Goal: Task Accomplishment & Management: Complete application form

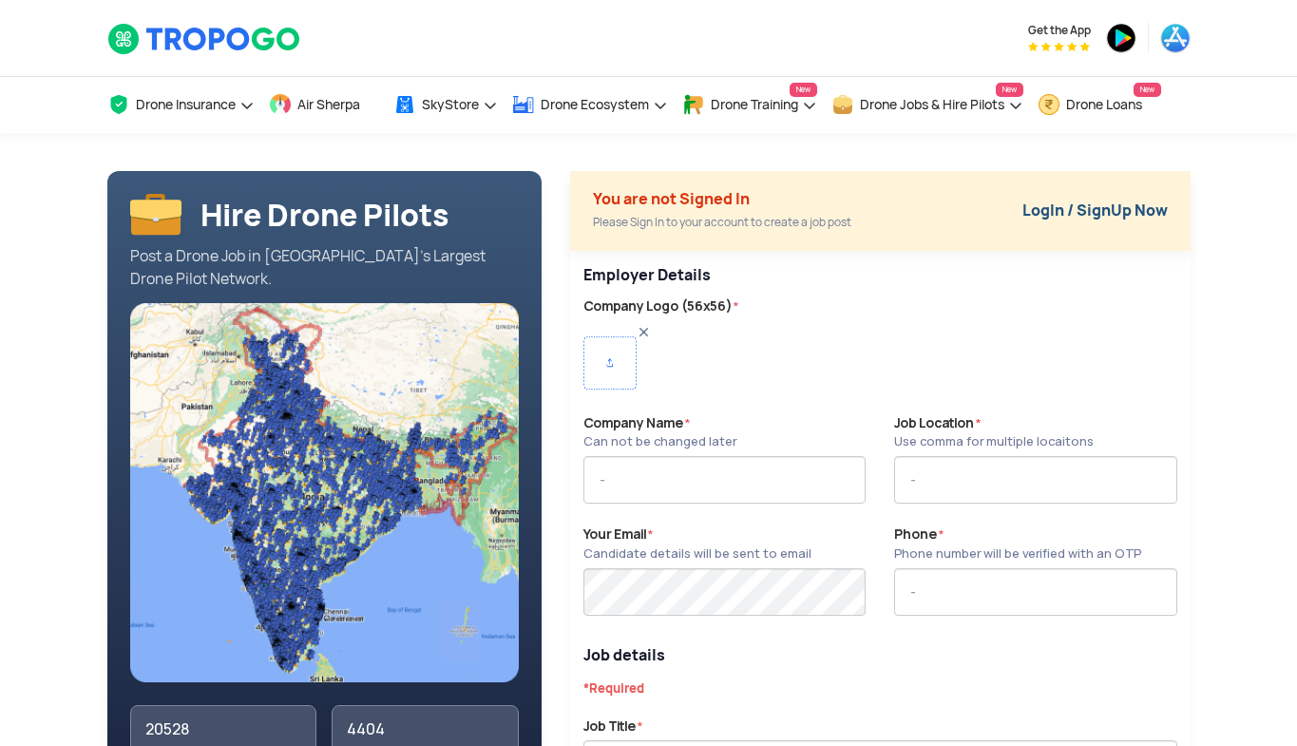
click at [1038, 209] on link "LogIn / SignUp Now" at bounding box center [1095, 211] width 145 height 20
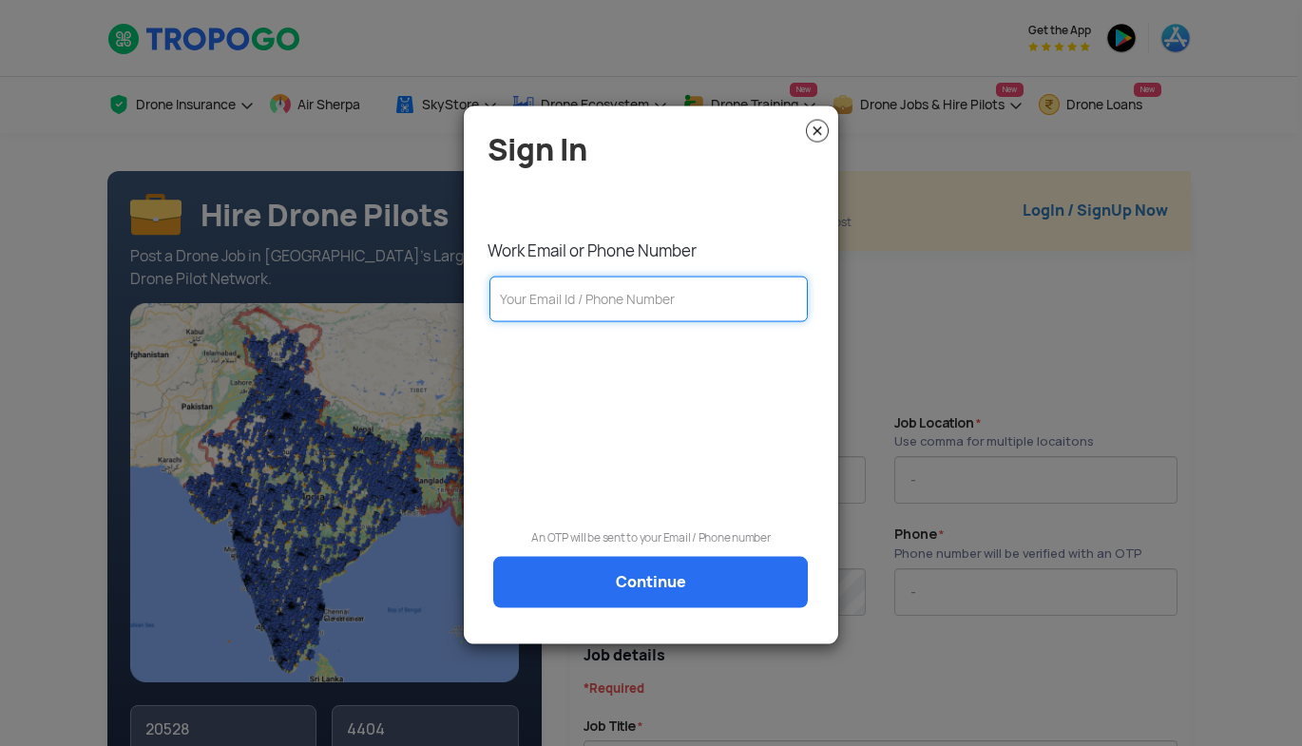
click at [744, 300] on input "text" at bounding box center [648, 299] width 318 height 46
type input "9945231308"
click at [648, 588] on link "Continue" at bounding box center [650, 581] width 315 height 51
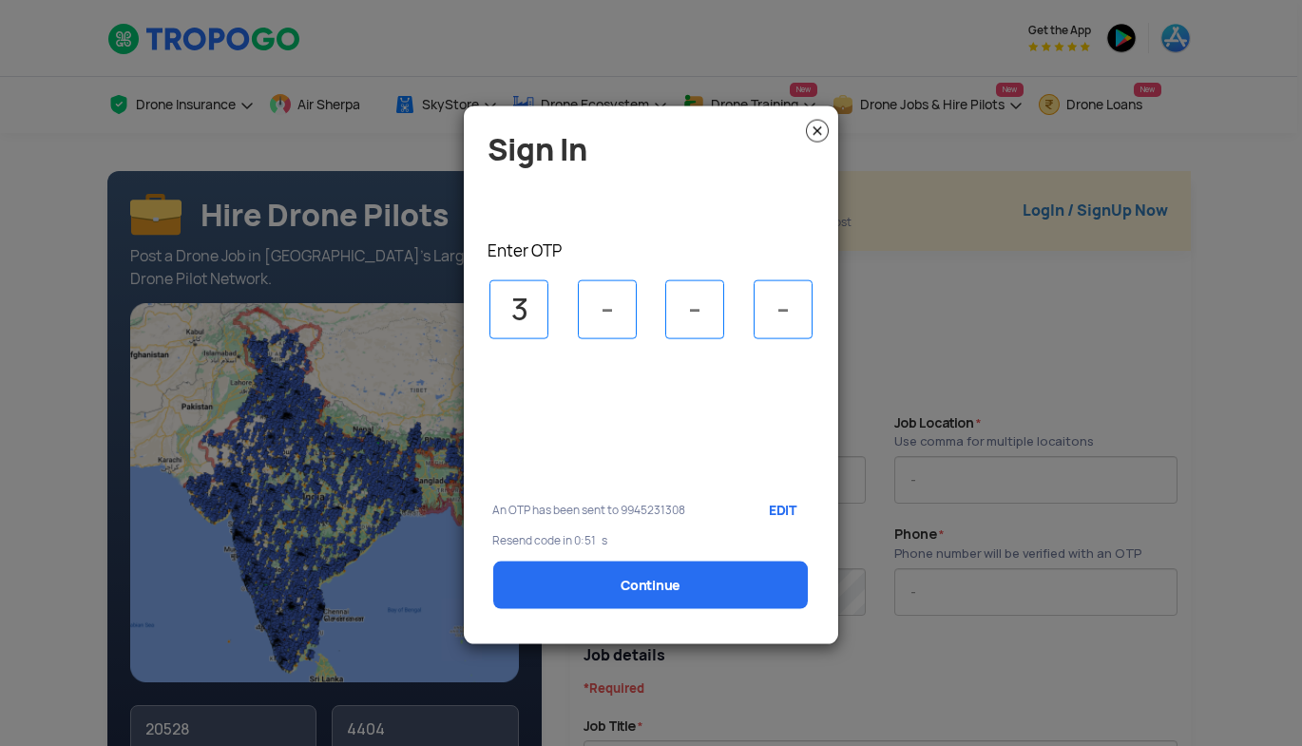
type input "3"
type input "0"
type input "6"
type input "0"
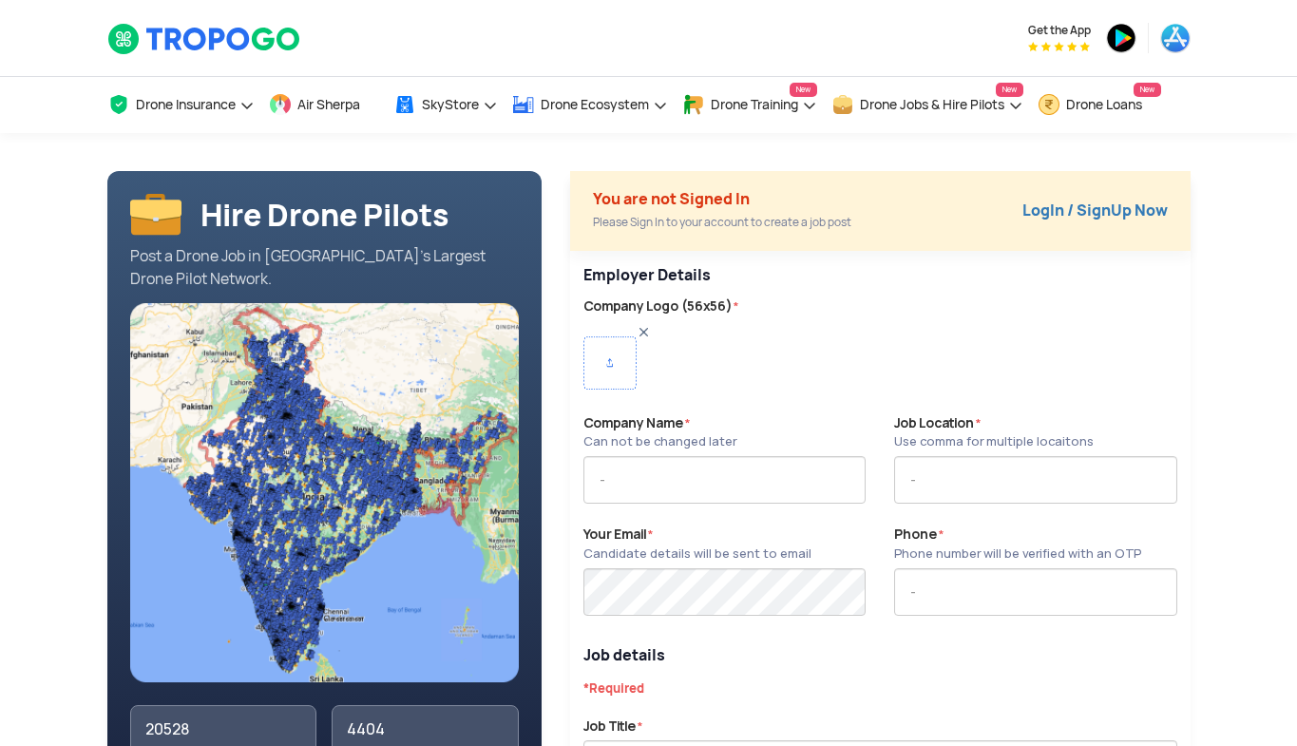
type input "9945231308"
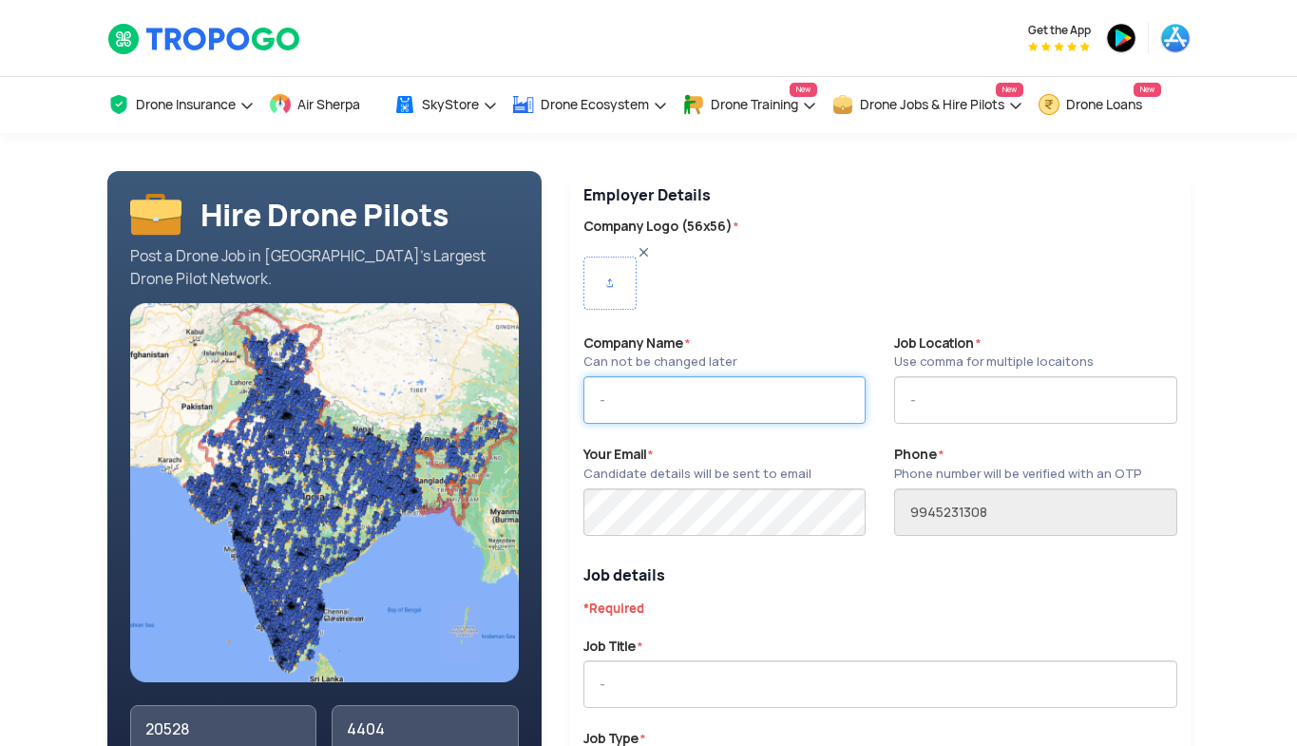
click at [710, 403] on input "text" at bounding box center [725, 400] width 282 height 48
type input "Tropo Works"
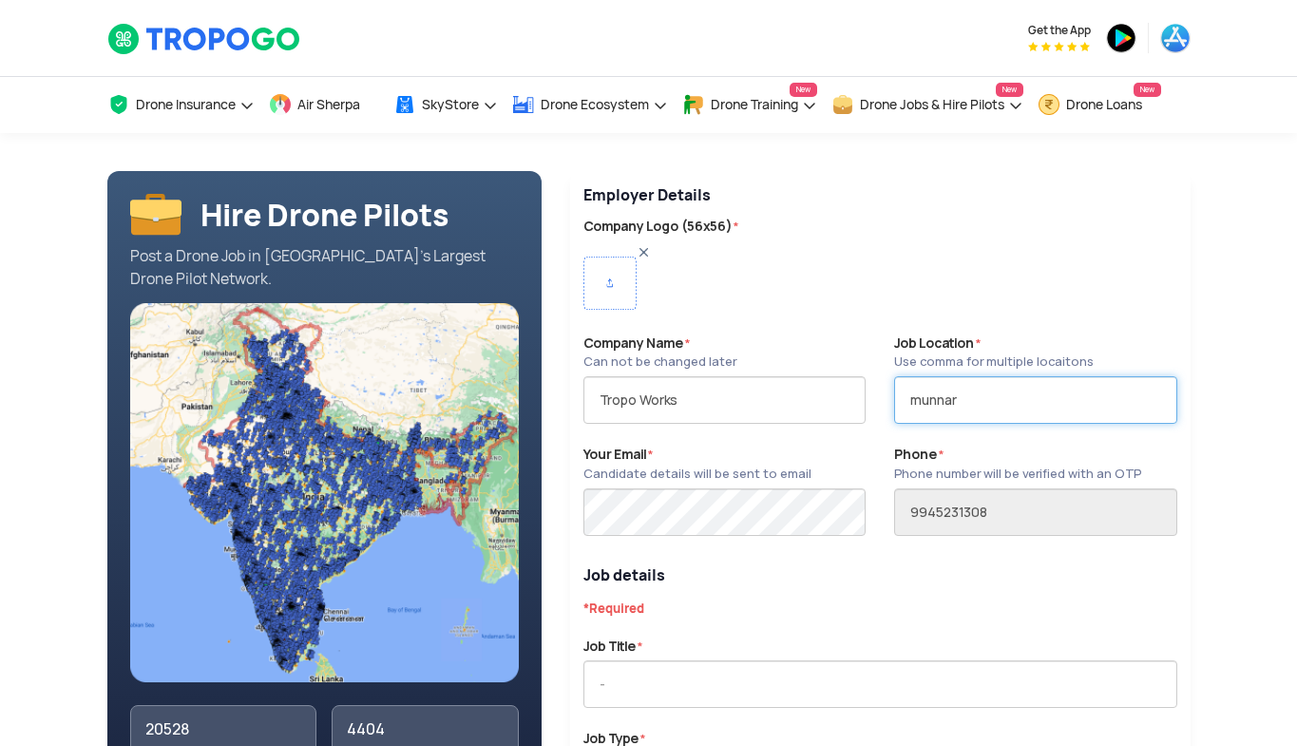
type input "munnar"
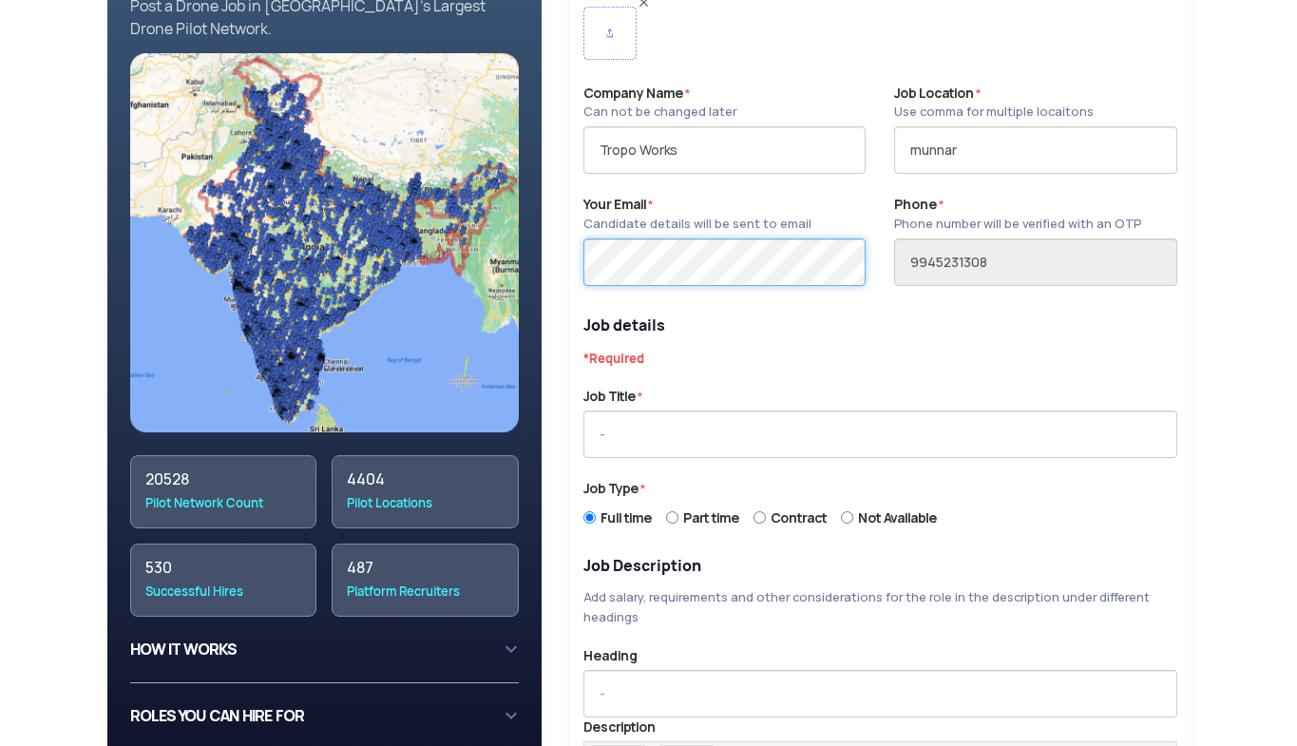
scroll to position [262, 0]
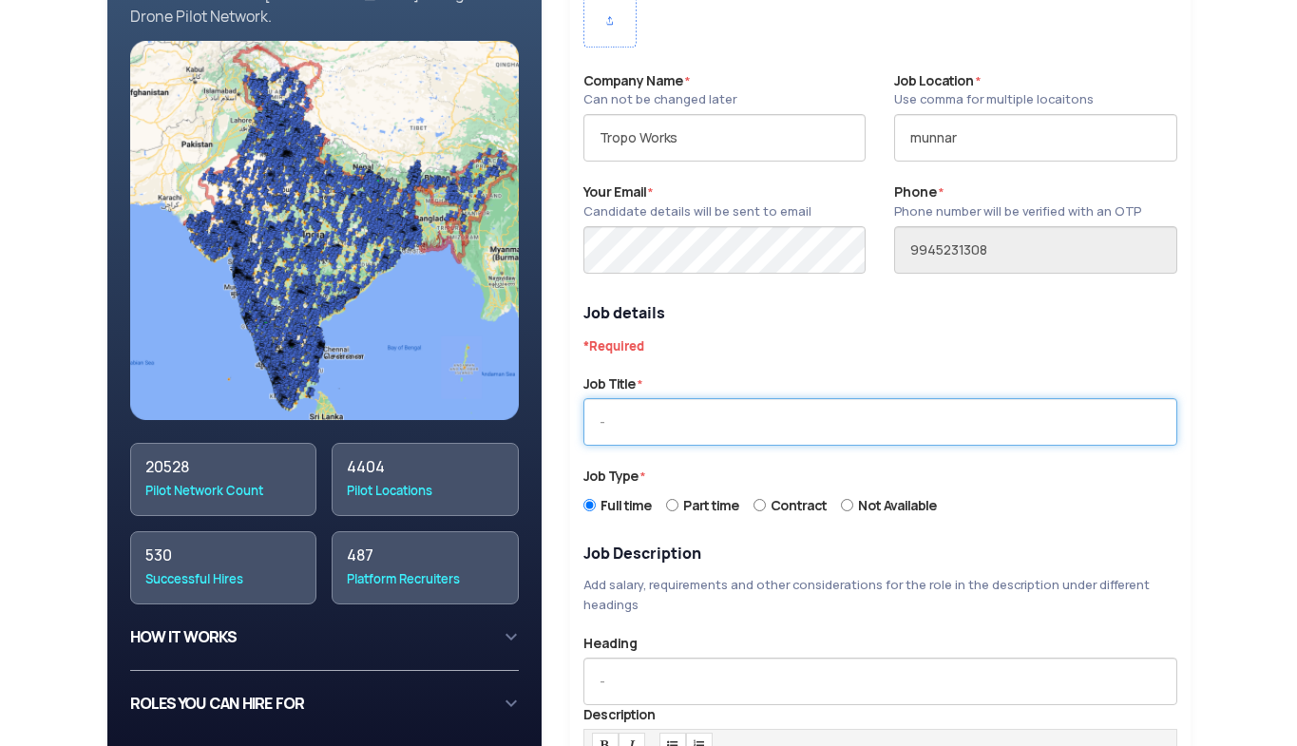
click at [801, 432] on input "text" at bounding box center [881, 422] width 594 height 48
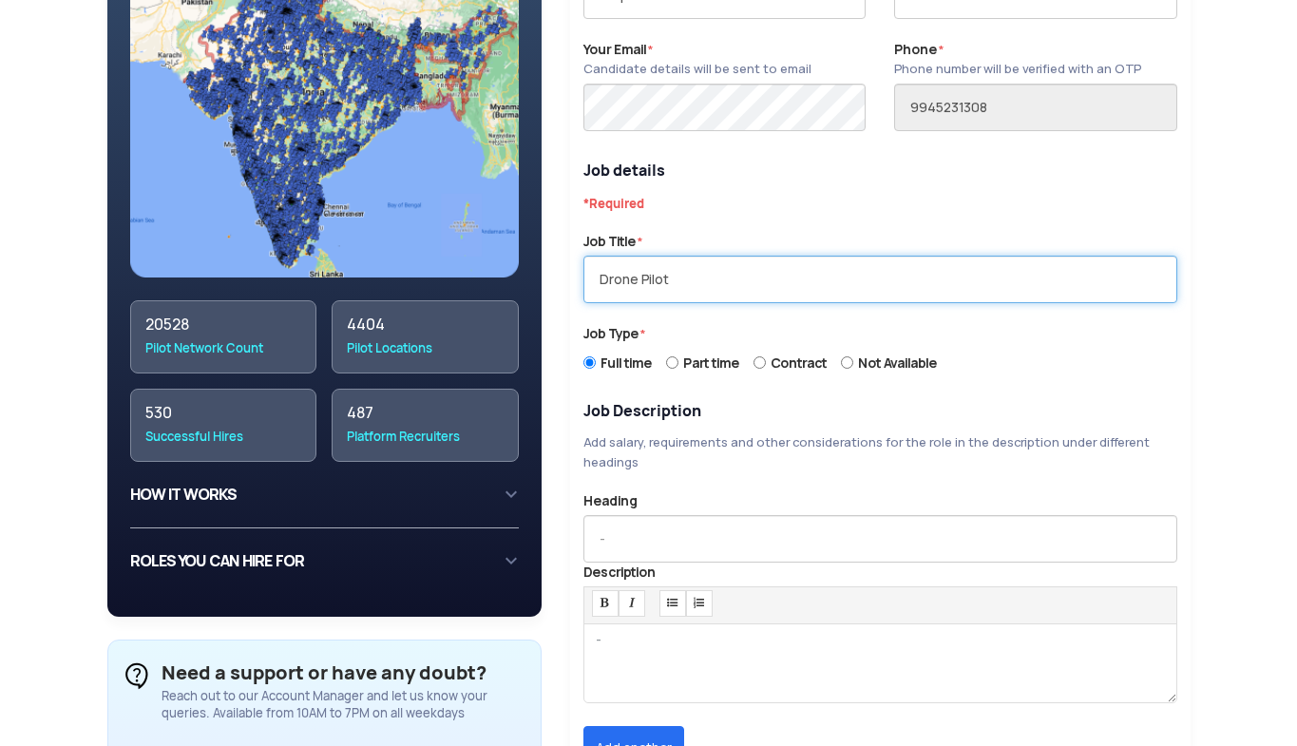
scroll to position [407, 0]
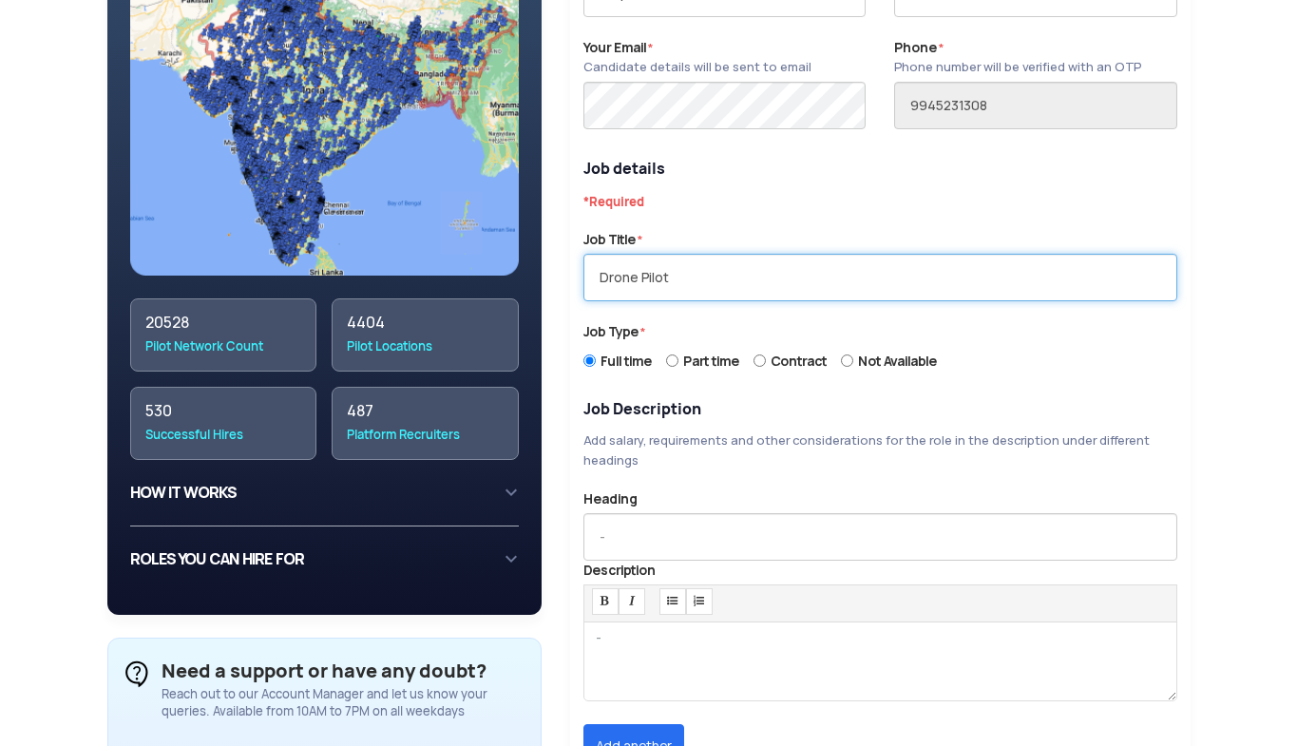
type input "Drone Pilot"
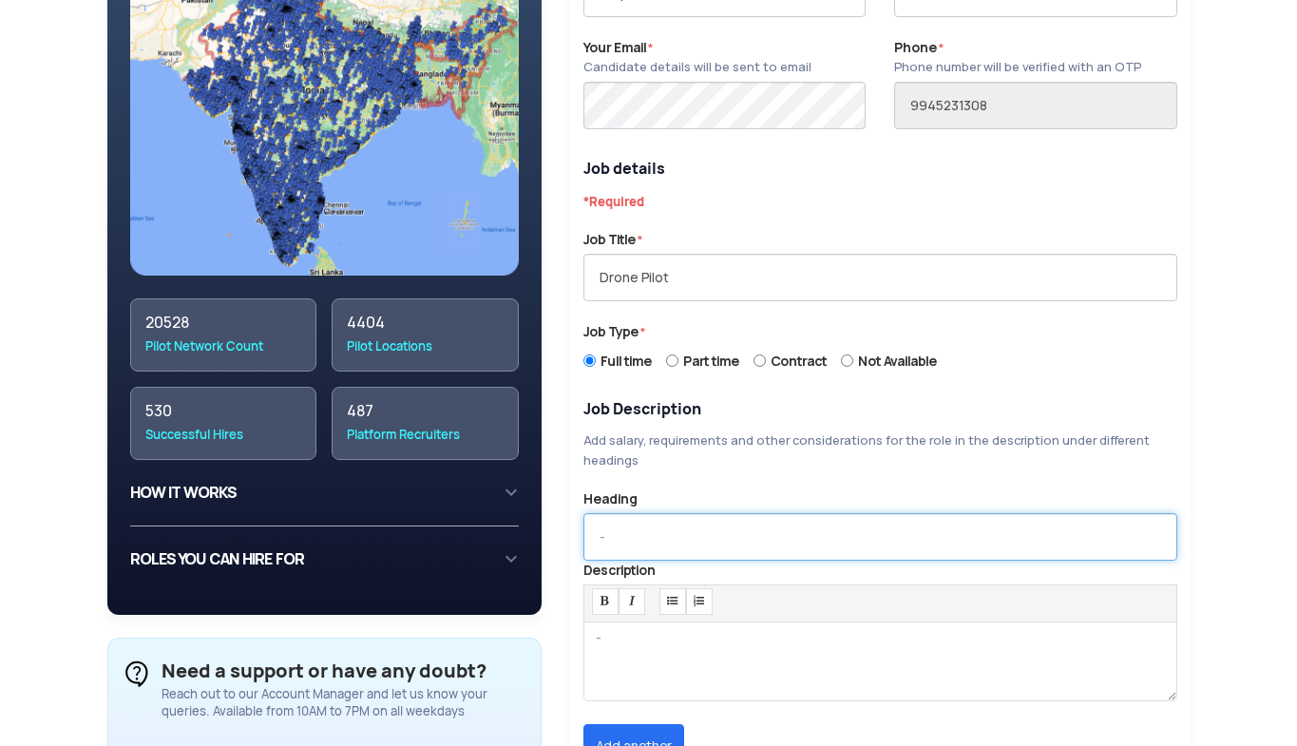
click at [809, 545] on input "text" at bounding box center [881, 537] width 594 height 48
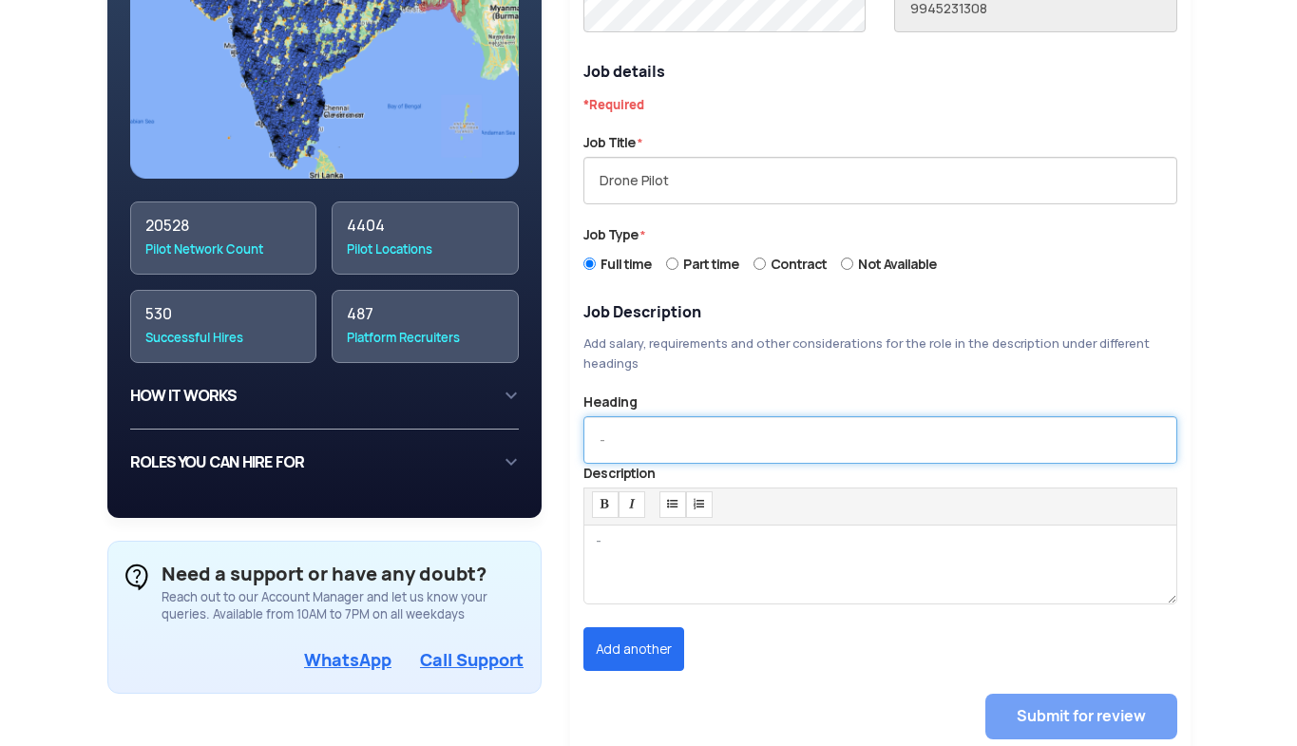
scroll to position [573, 0]
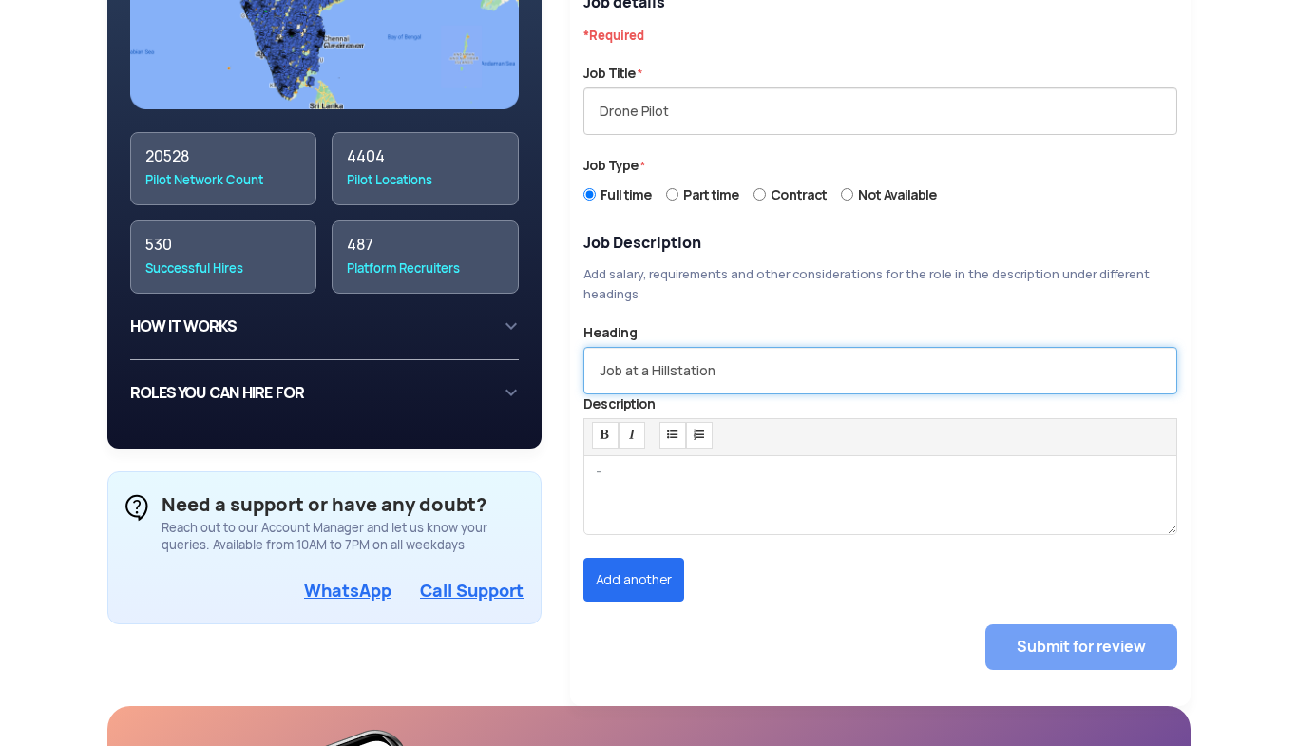
type input "Job at a Hillstation"
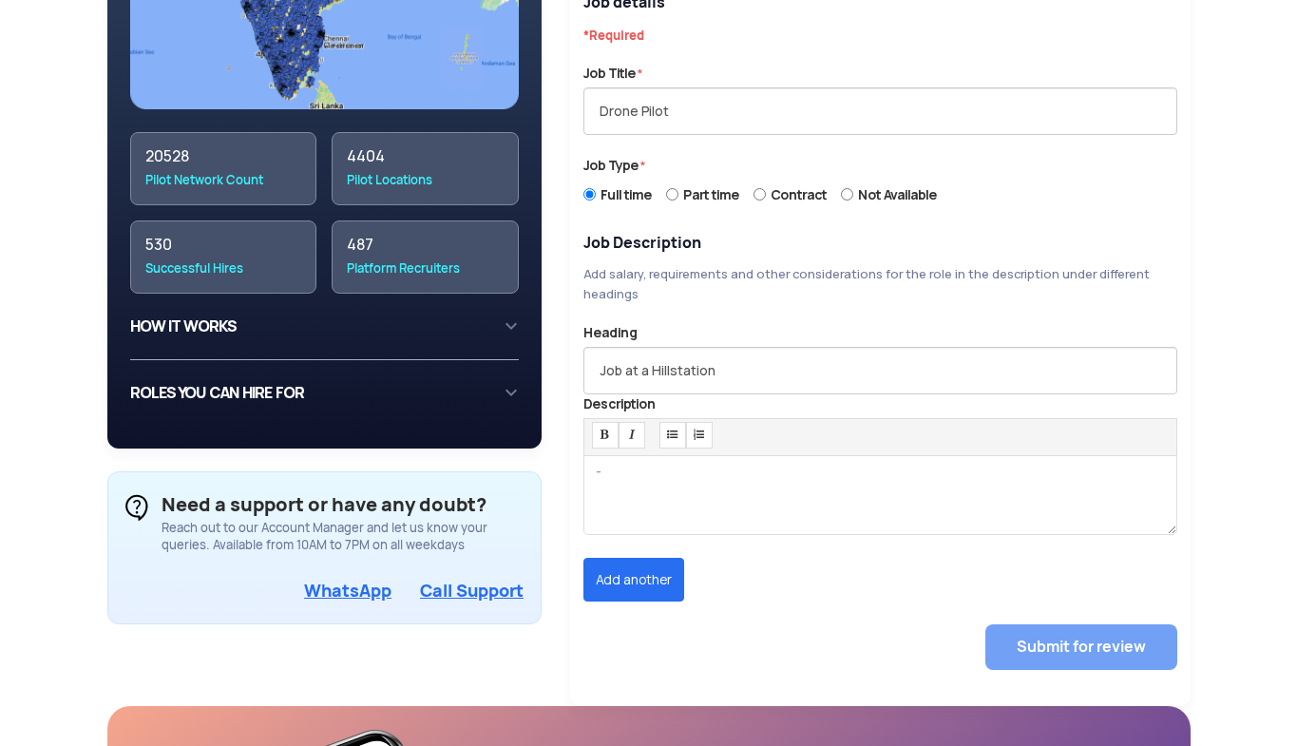
click at [729, 466] on div at bounding box center [881, 495] width 594 height 80
paste div
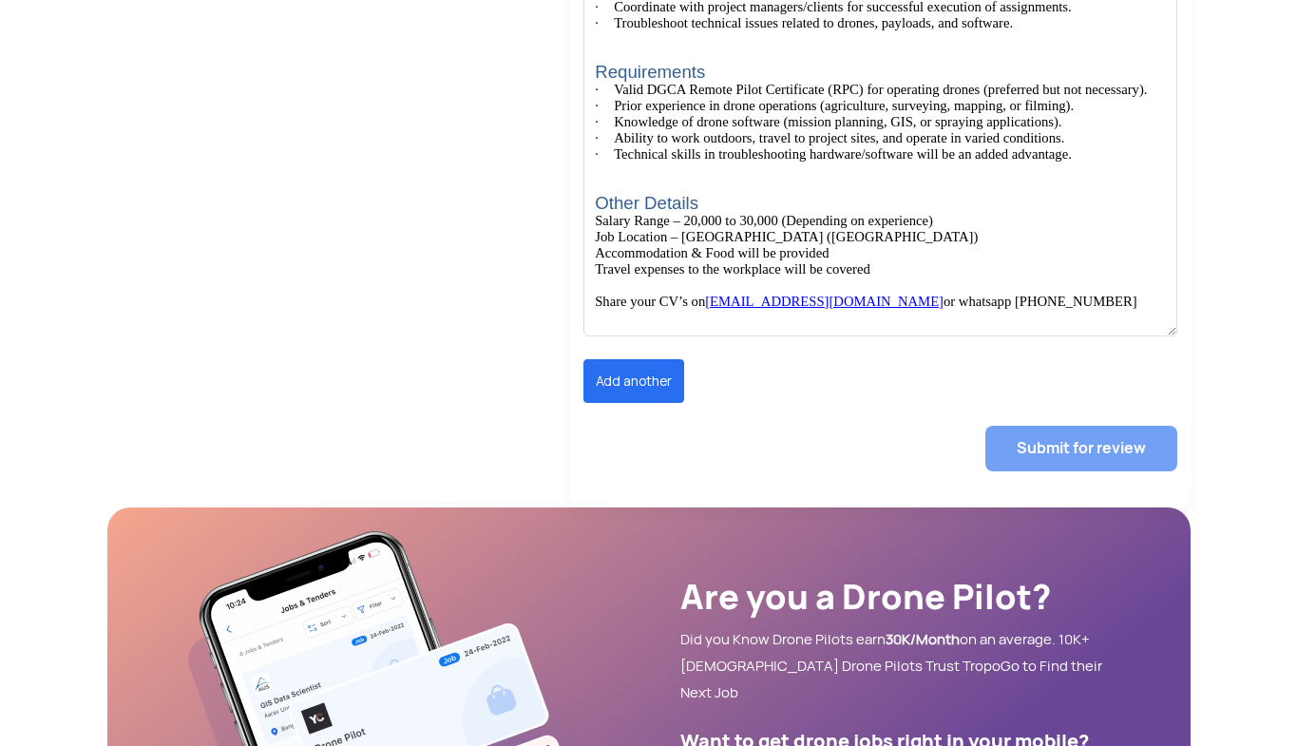
scroll to position [1295, 0]
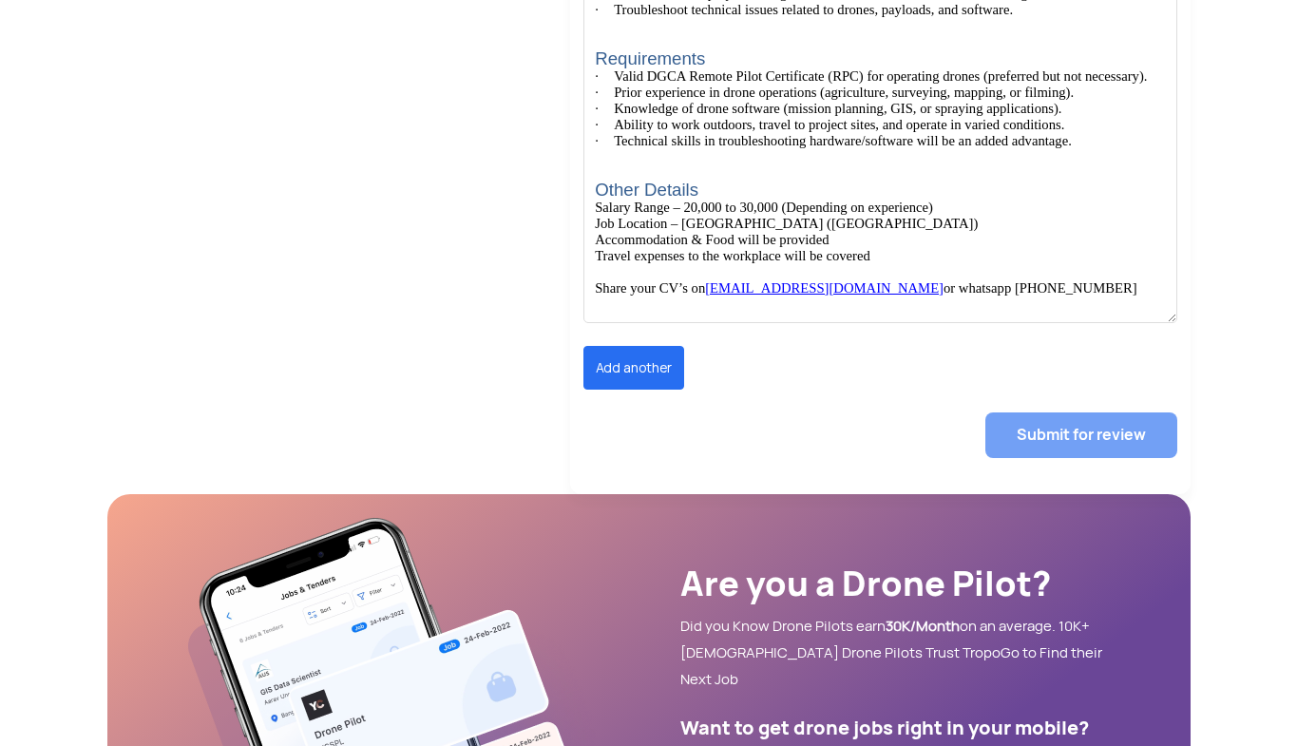
click at [904, 447] on div "Submit for review" at bounding box center [881, 435] width 594 height 91
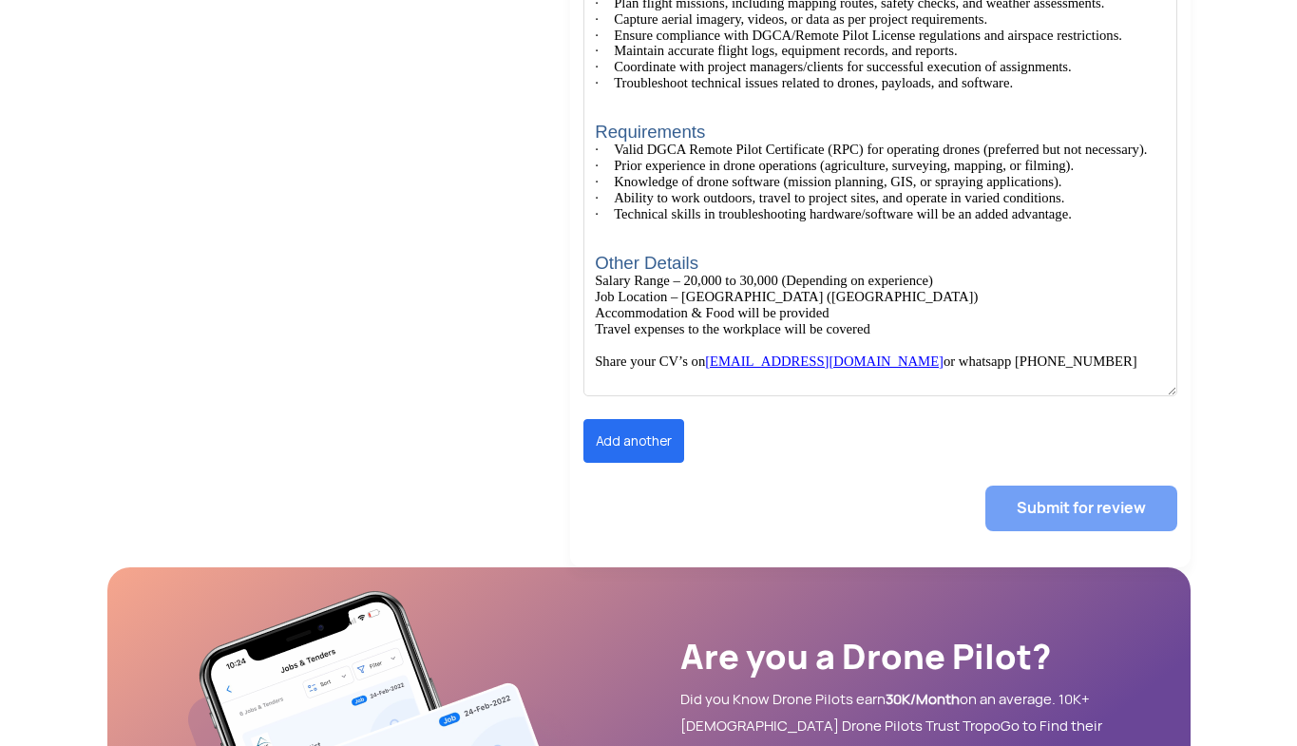
scroll to position [1241, 0]
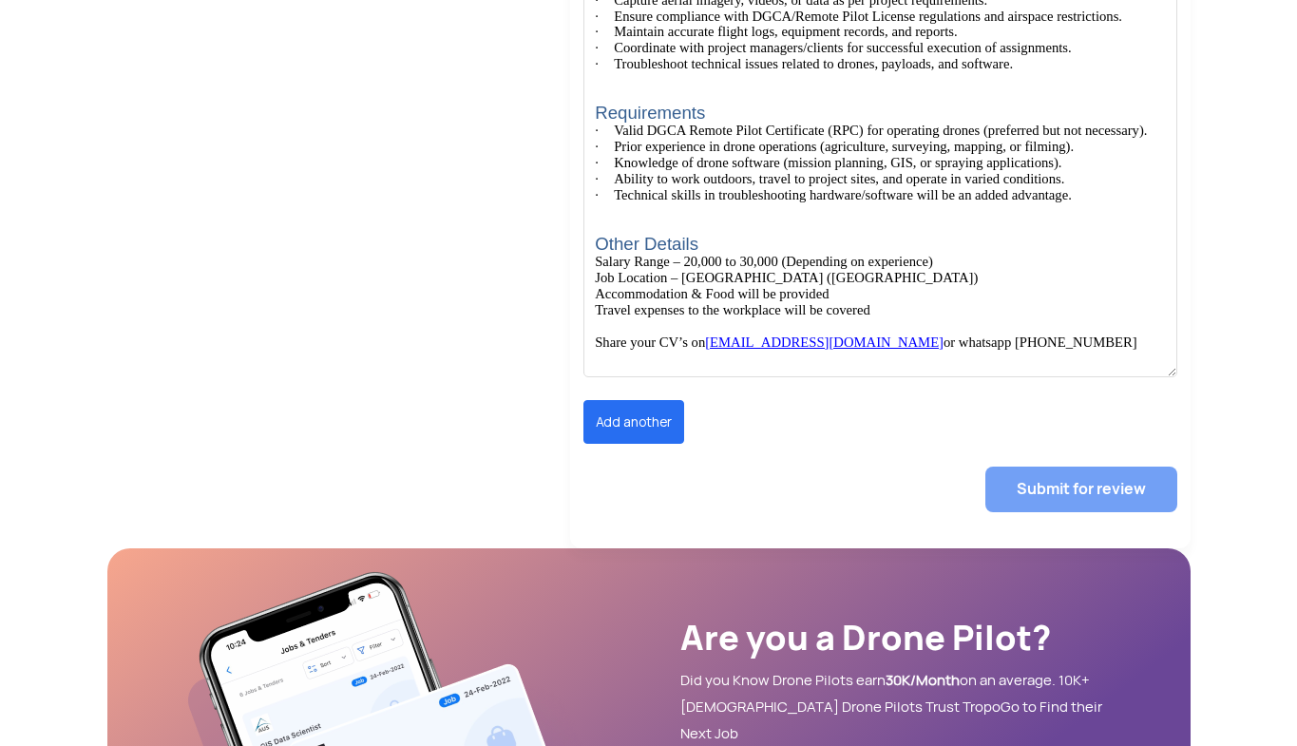
click at [632, 444] on button "Add another" at bounding box center [634, 422] width 101 height 44
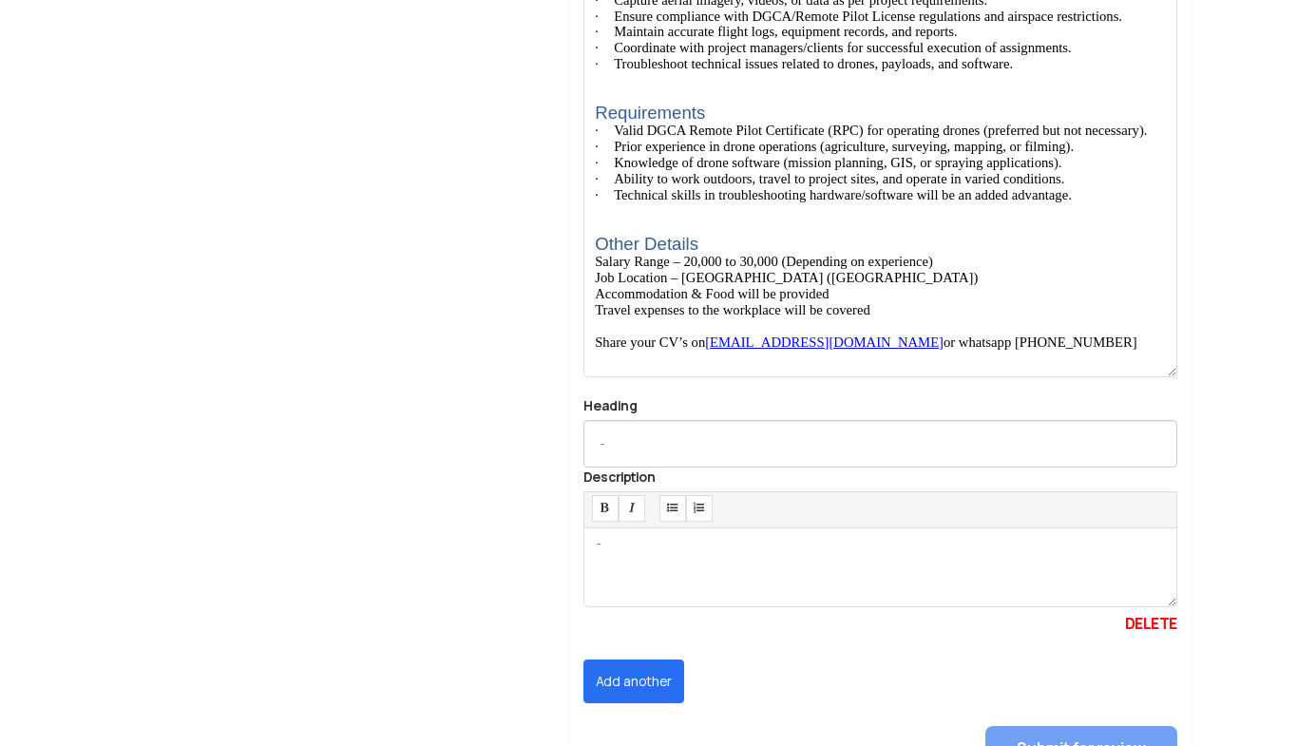
click at [1140, 637] on label "DELETE" at bounding box center [1151, 624] width 52 height 25
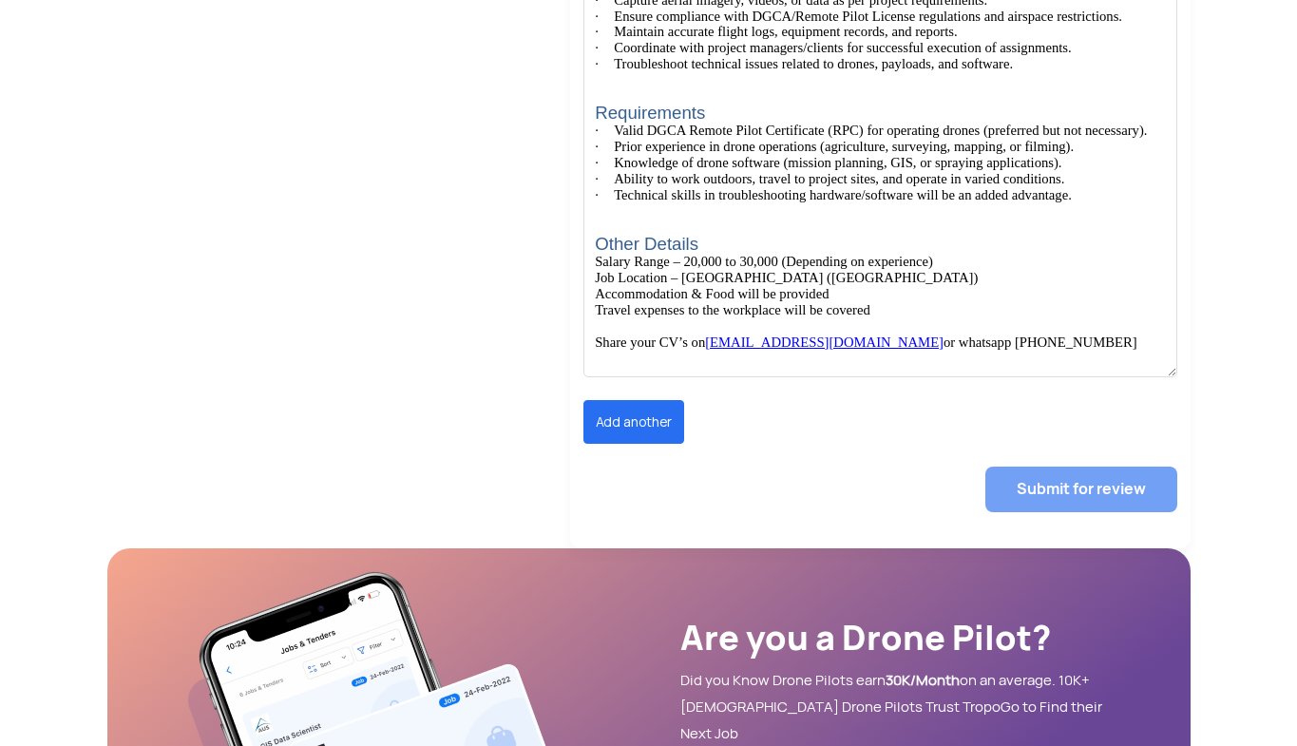
click at [1131, 434] on div "Add another" at bounding box center [880, 422] width 623 height 44
click at [1092, 377] on div "Job Summary We are seeking a skilled and responsible Drone Pilot to operate dro…" at bounding box center [881, 82] width 594 height 590
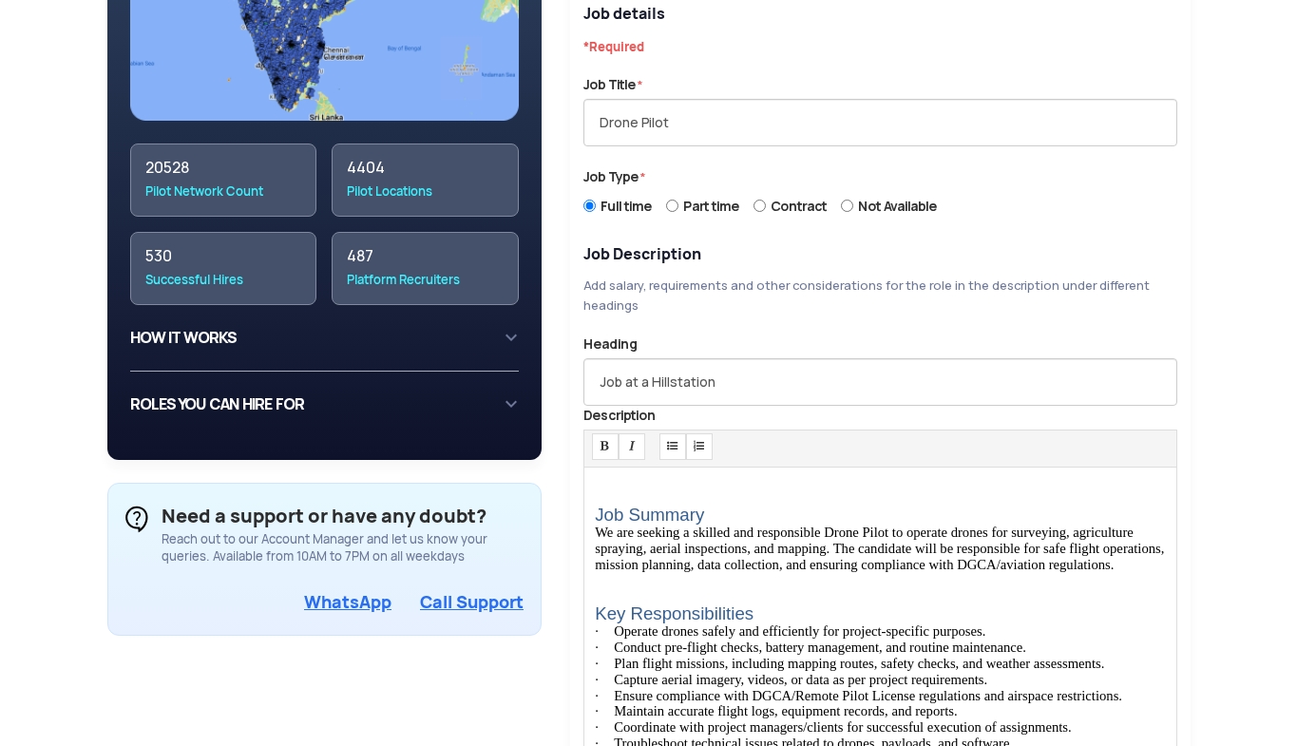
scroll to position [559, 0]
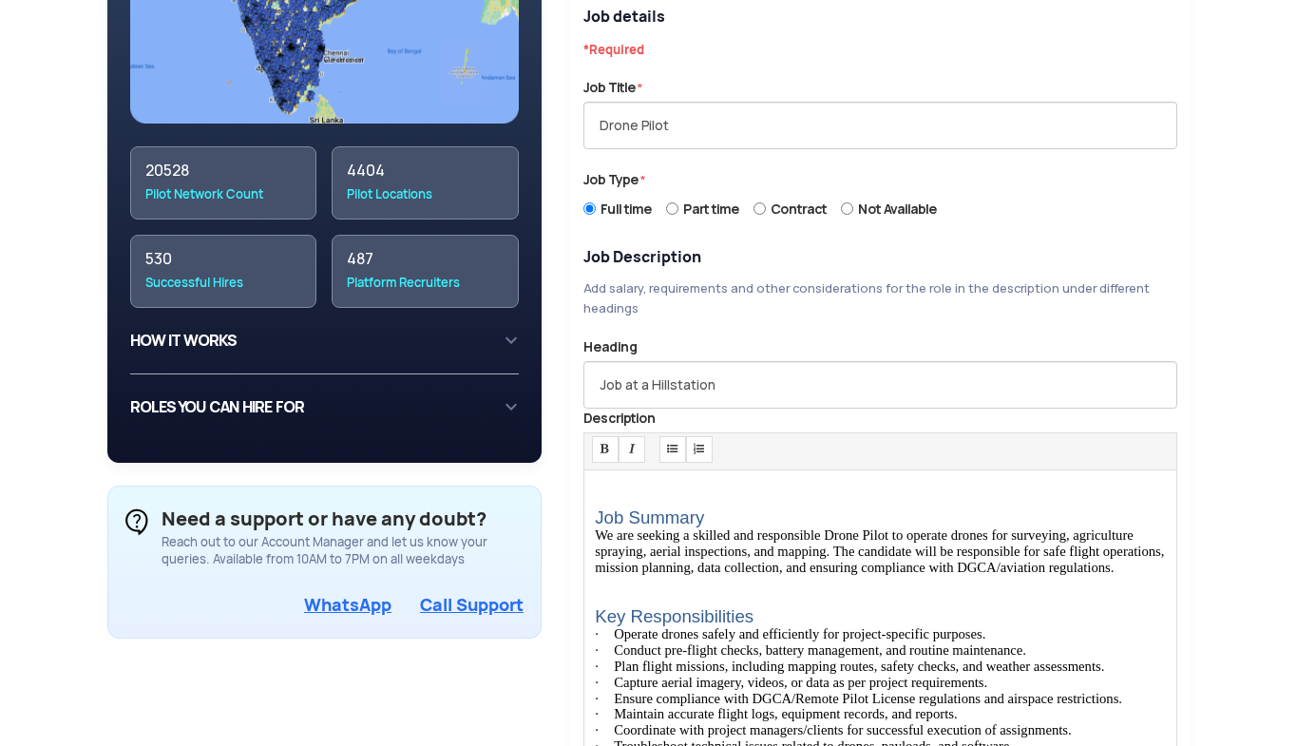
click at [600, 519] on span "Job Summary" at bounding box center [649, 518] width 109 height 20
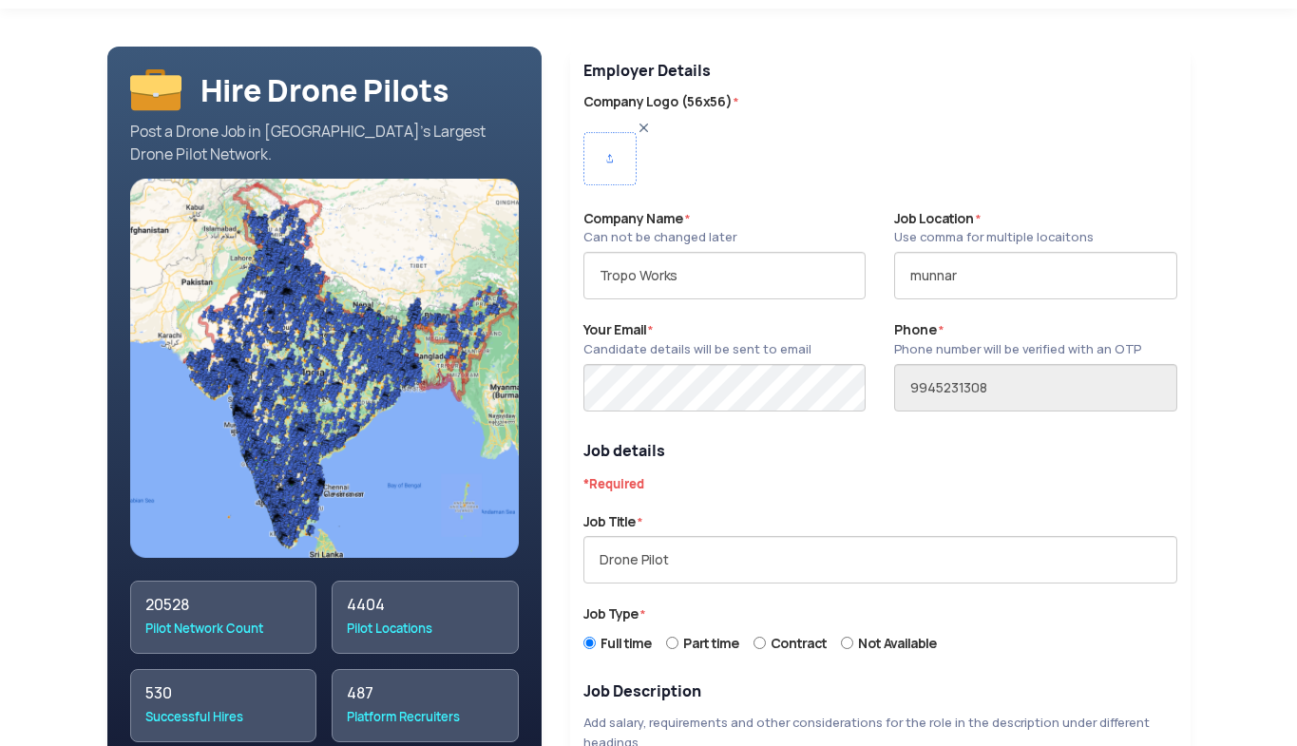
scroll to position [0, 0]
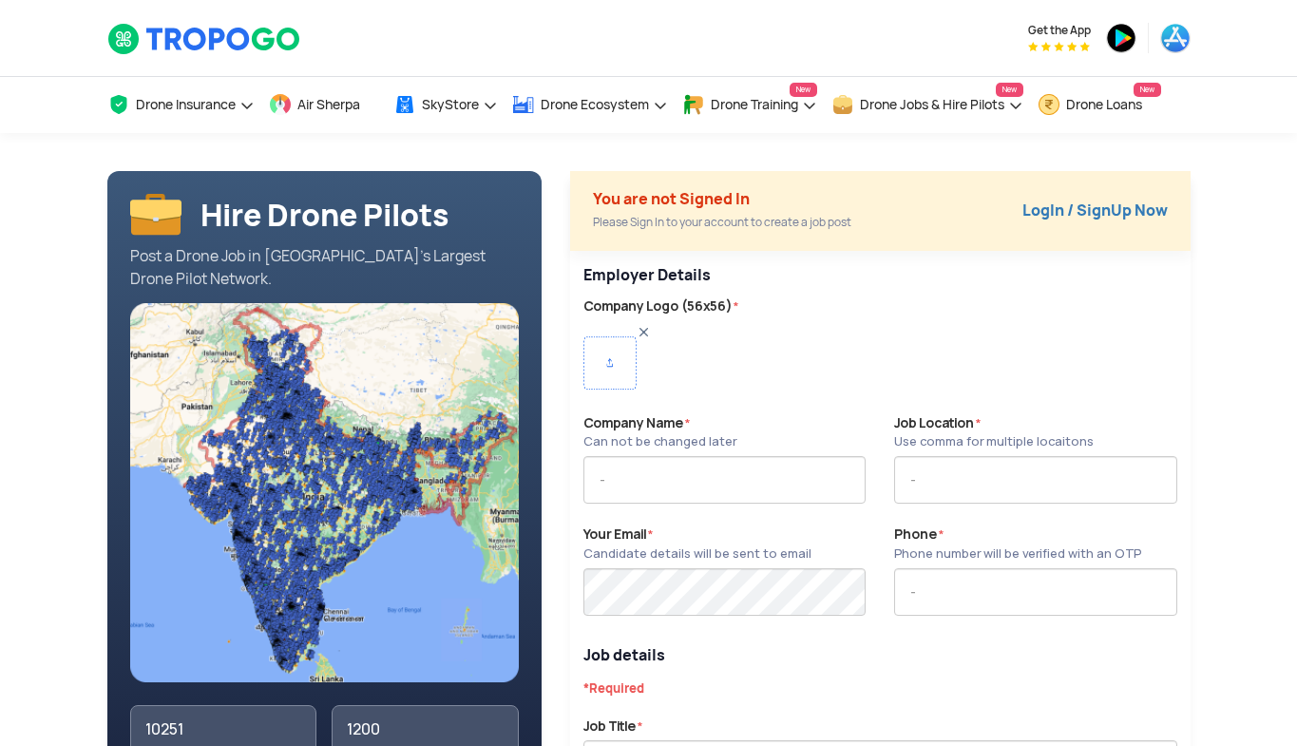
type input "9945231308"
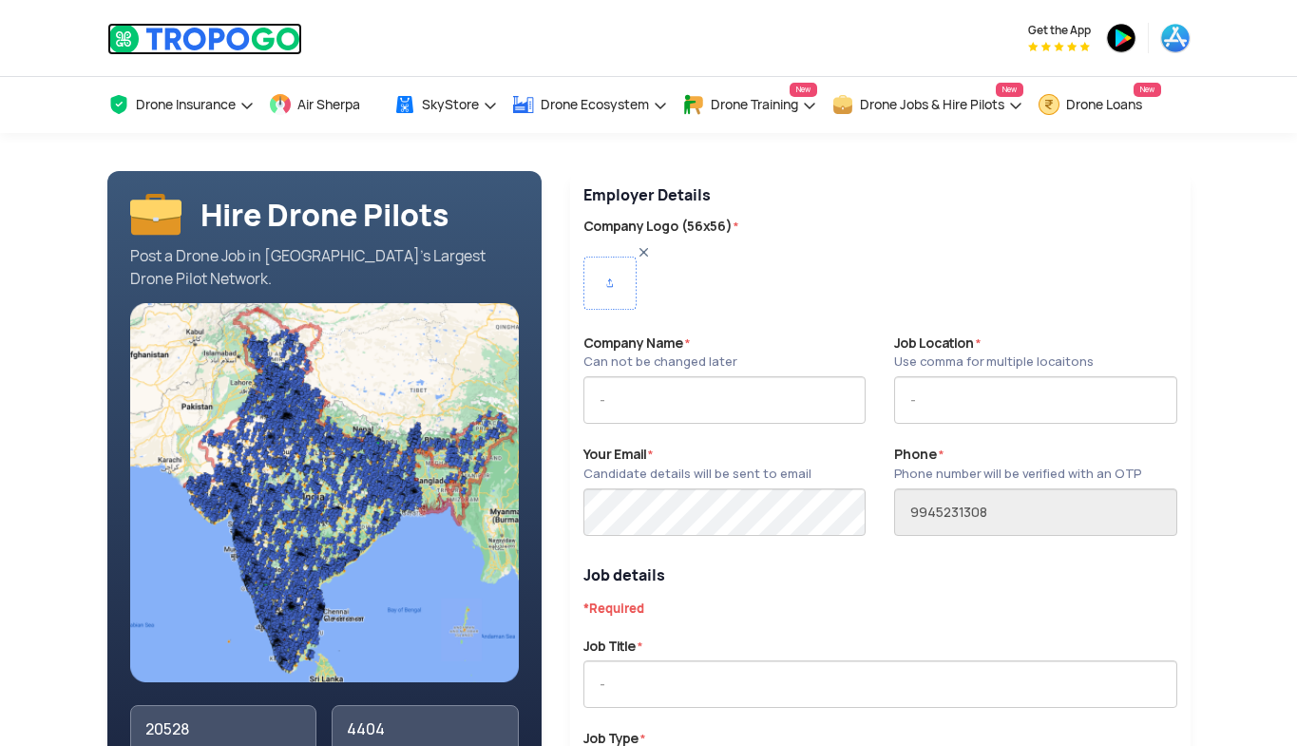
click at [228, 37] on img at bounding box center [204, 39] width 195 height 32
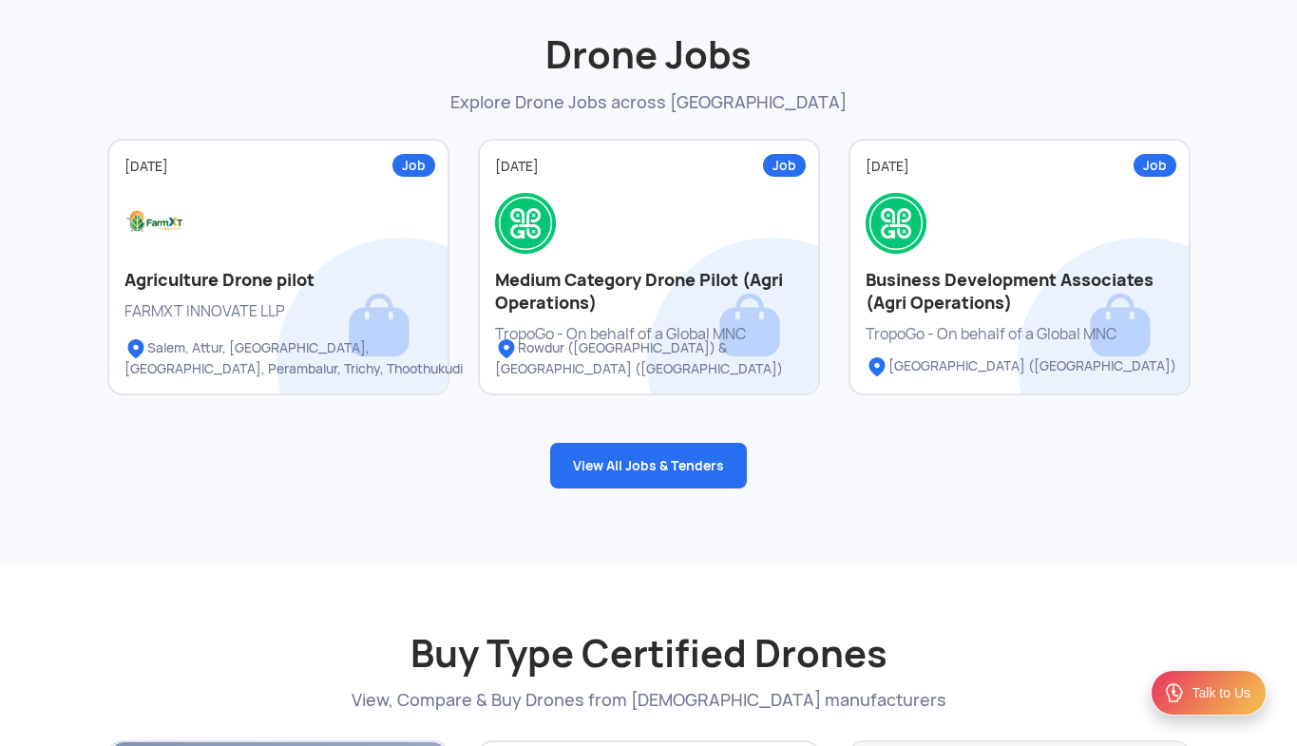
scroll to position [2617, 0]
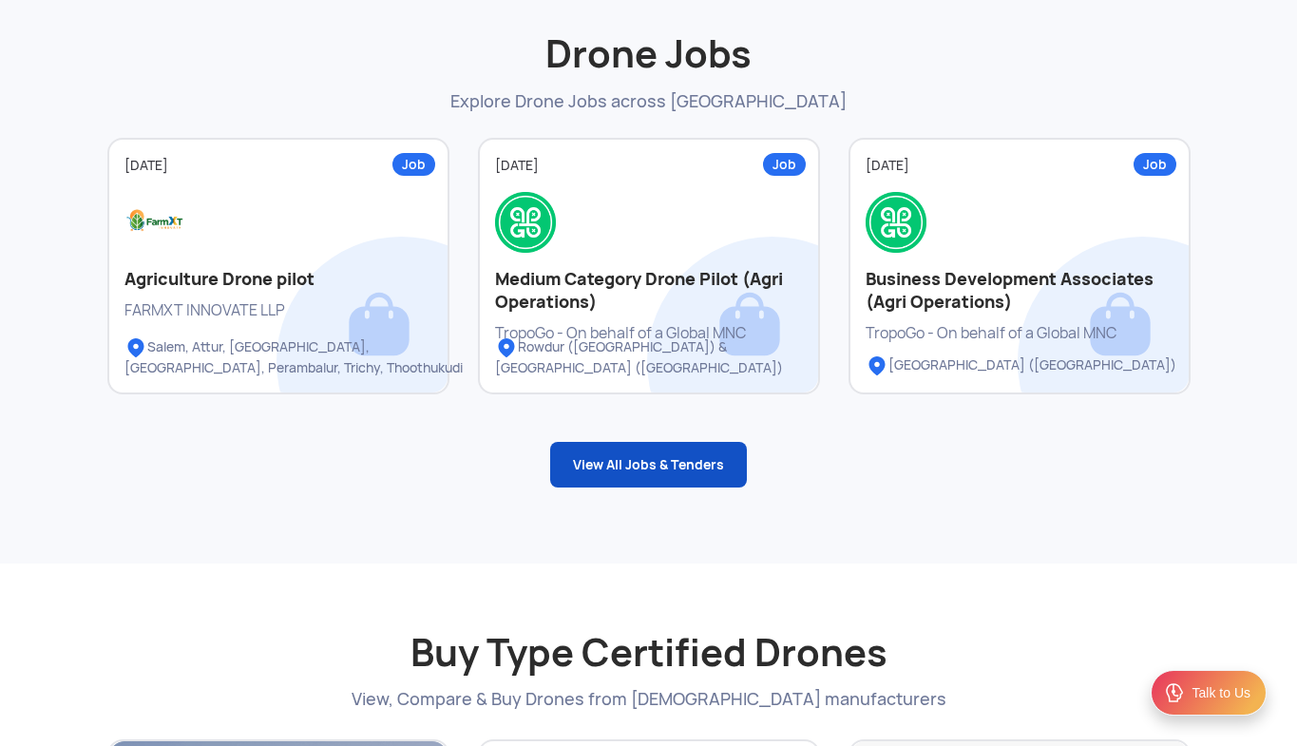
click at [699, 478] on link "View All Jobs & Tenders" at bounding box center [648, 465] width 197 height 46
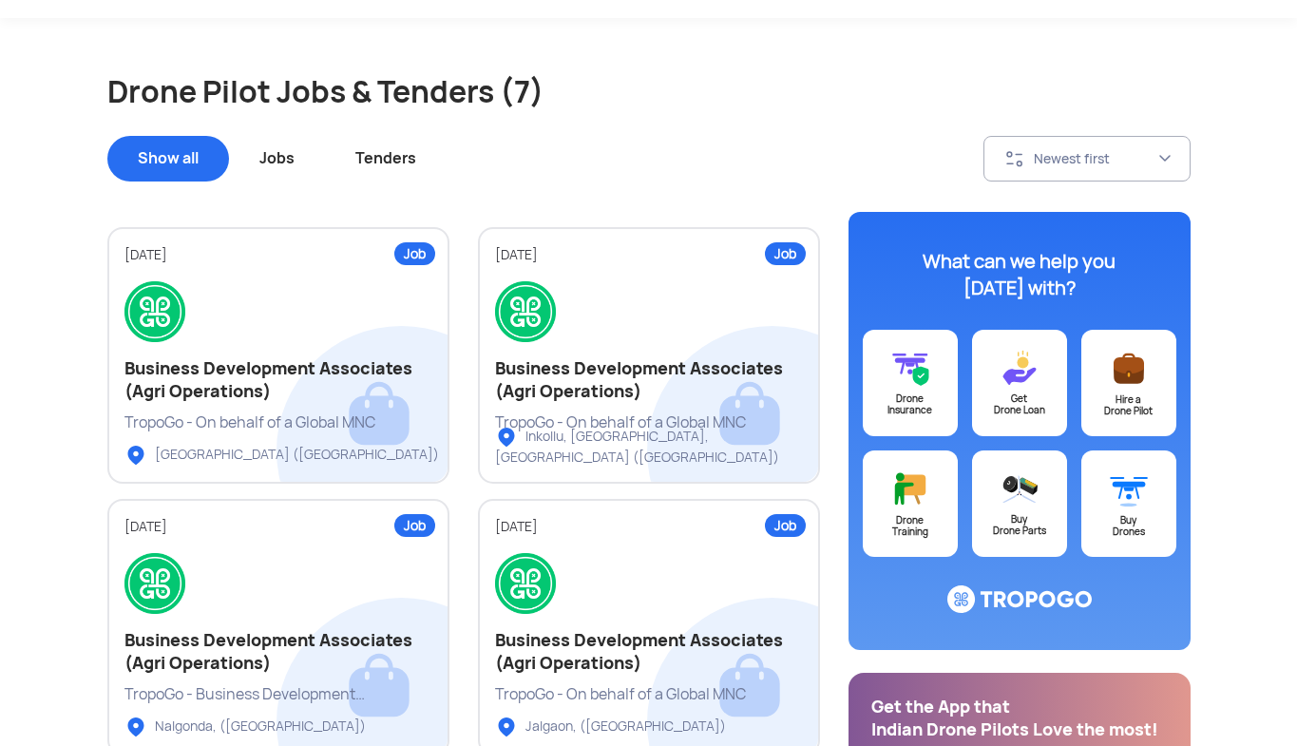
scroll to position [137, 0]
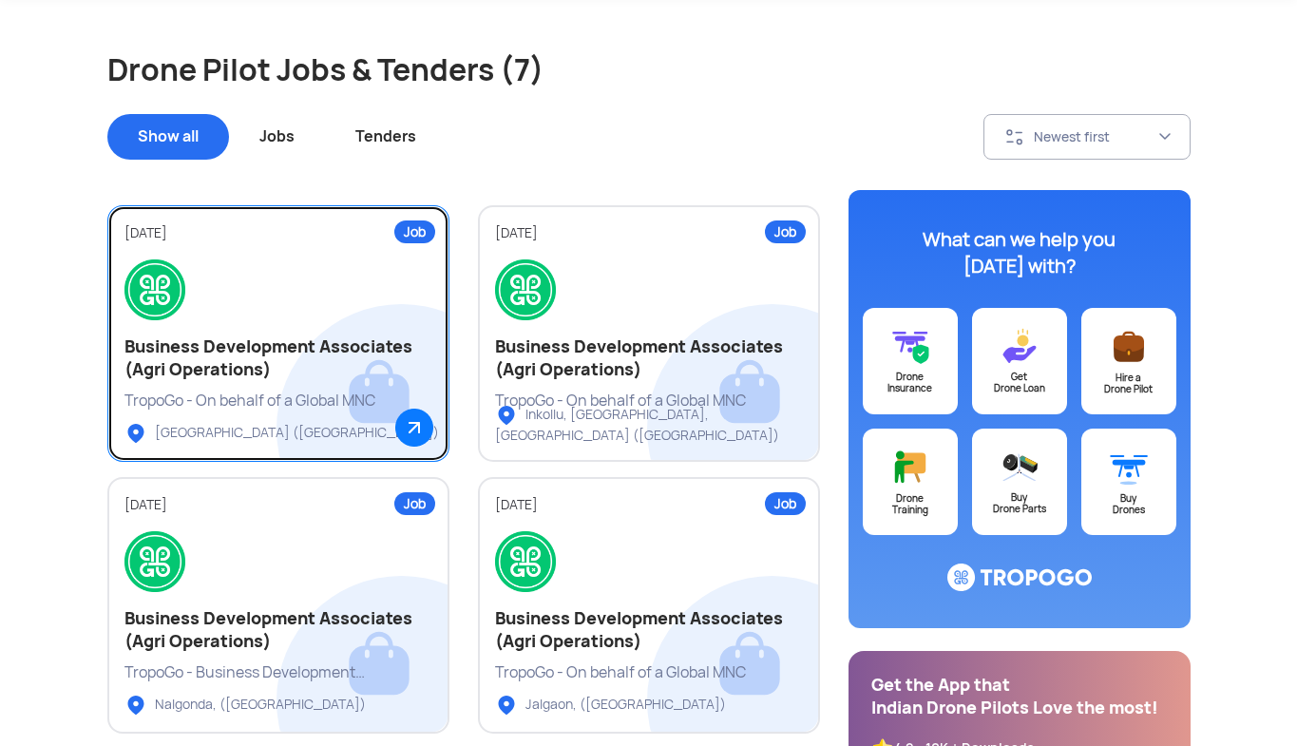
click at [316, 338] on h2 "Business Development Associates (Agri Operations)" at bounding box center [279, 359] width 308 height 46
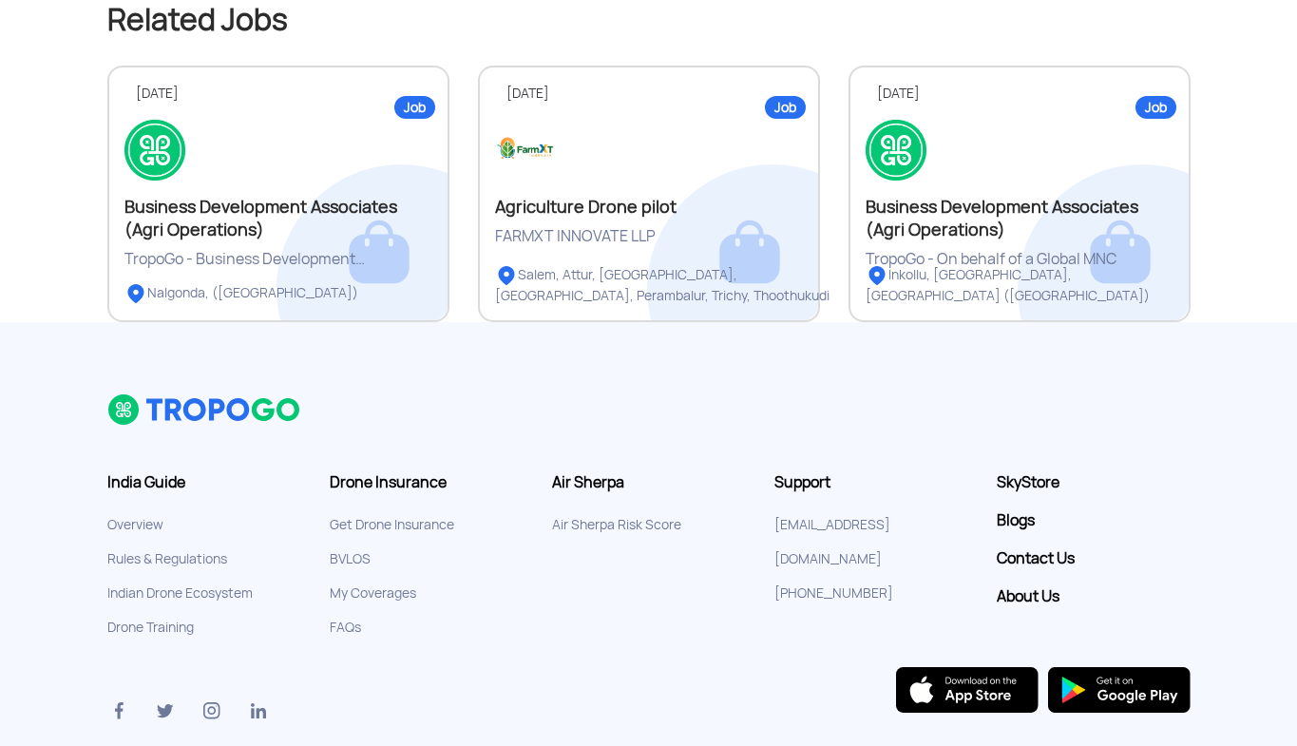
scroll to position [2172, 0]
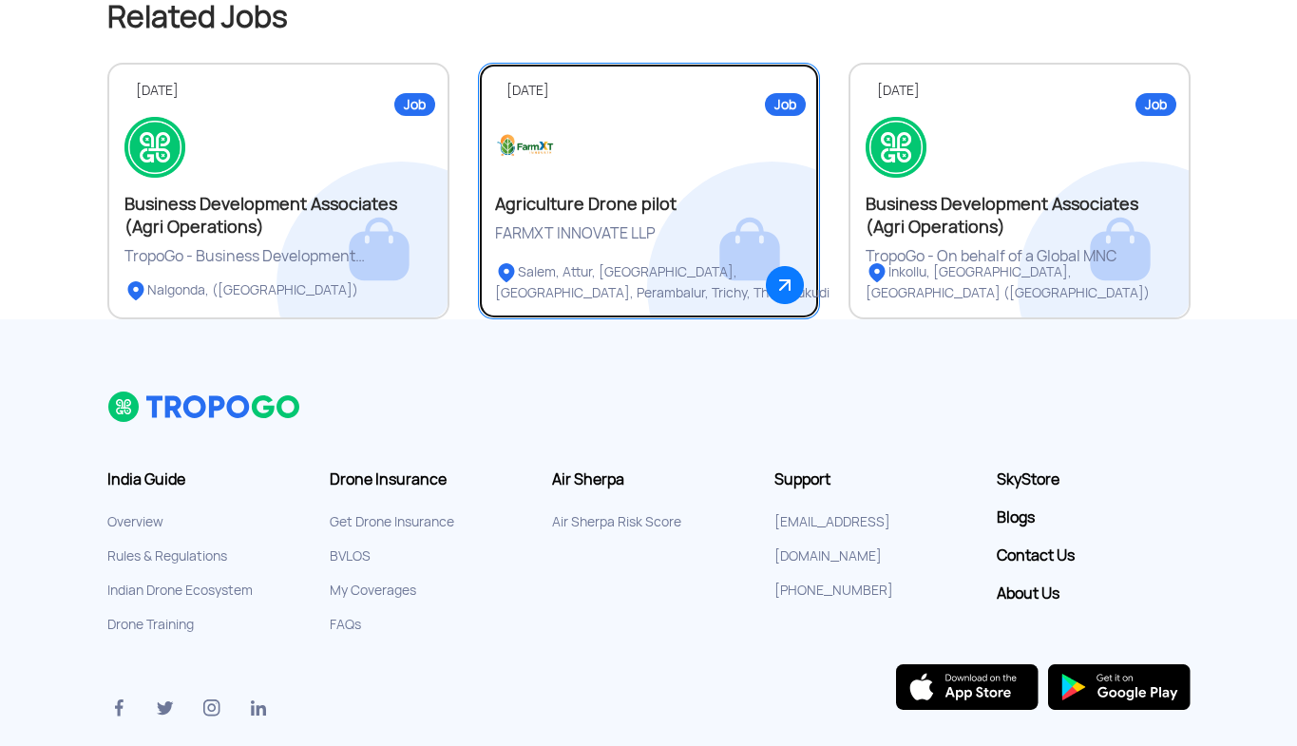
click at [672, 214] on div "Agriculture Drone pilot" at bounding box center [649, 204] width 308 height 23
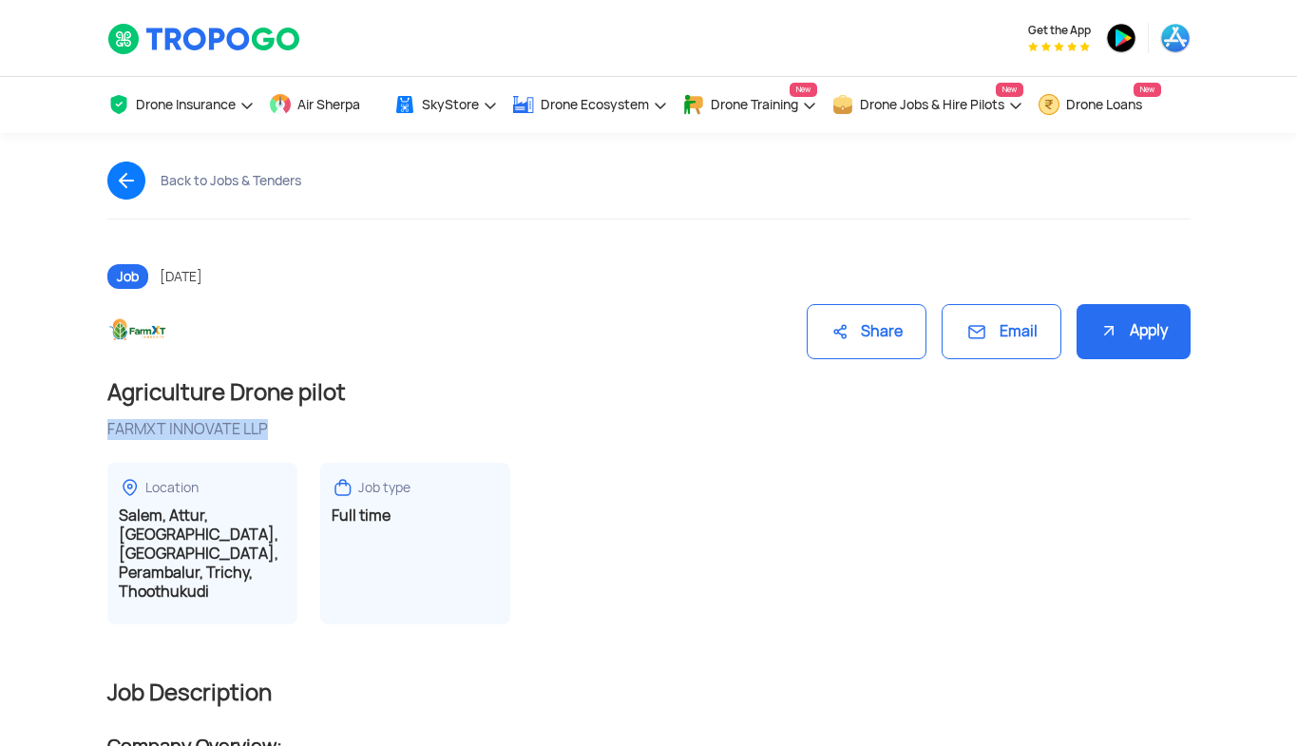
drag, startPoint x: 110, startPoint y: 429, endPoint x: 268, endPoint y: 431, distance: 157.8
click at [268, 431] on div "FARMXT INNOVATE LLP" at bounding box center [649, 429] width 1084 height 21
copy div "FARMXT INNOVATE LLP"
click at [120, 177] on img at bounding box center [133, 181] width 53 height 38
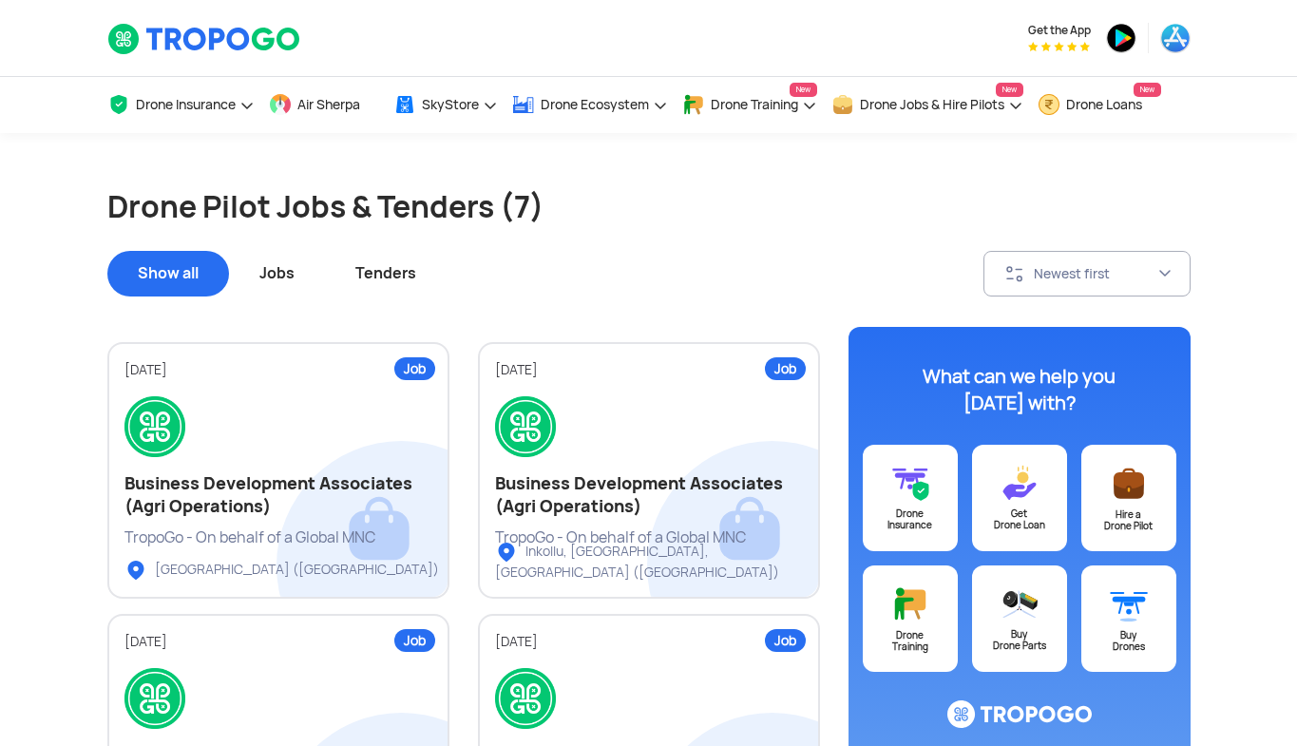
click at [386, 281] on div "Tenders" at bounding box center [386, 274] width 122 height 46
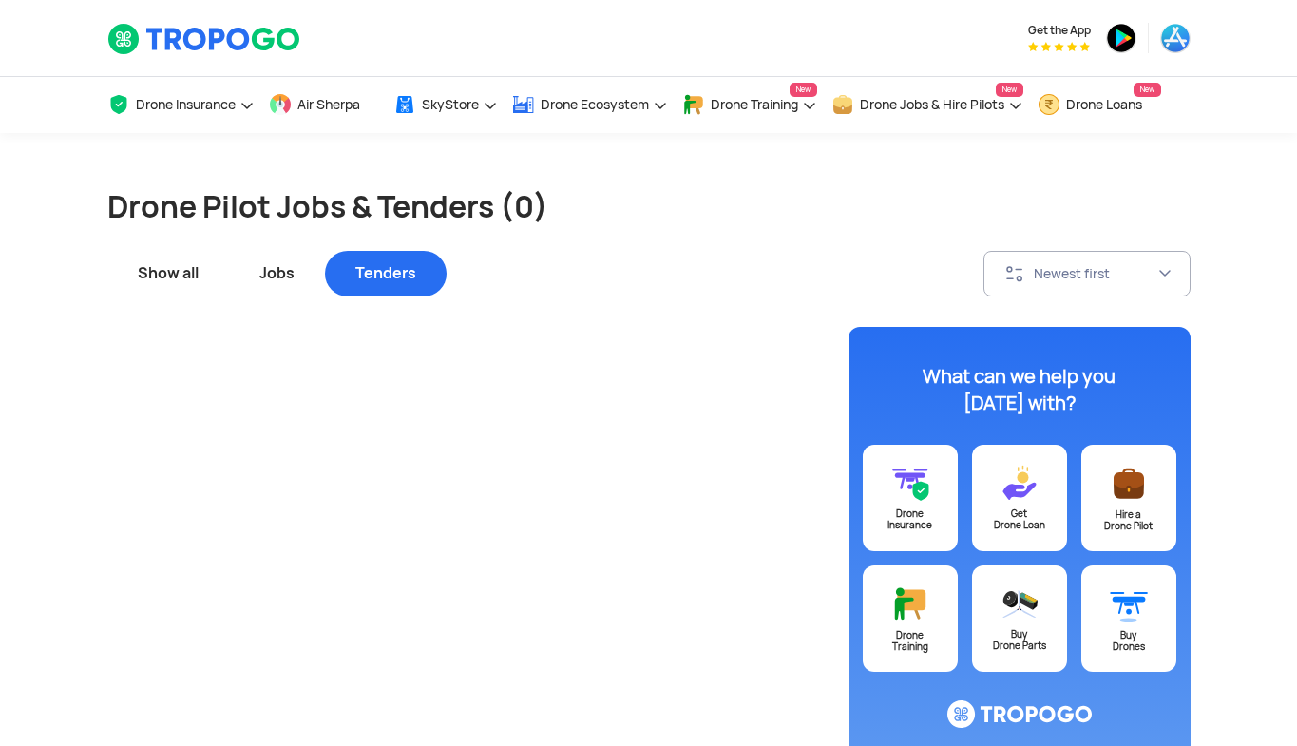
click at [291, 280] on div "Jobs" at bounding box center [277, 274] width 96 height 46
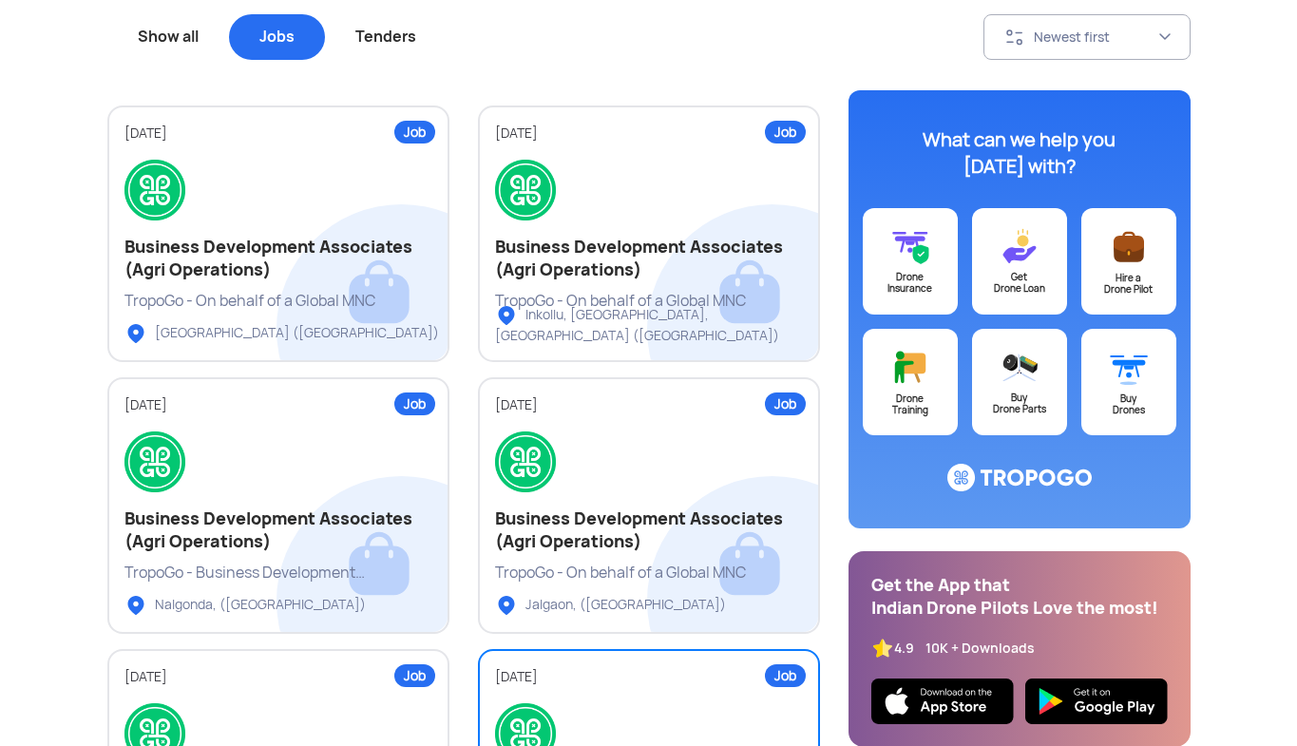
scroll to position [235, 0]
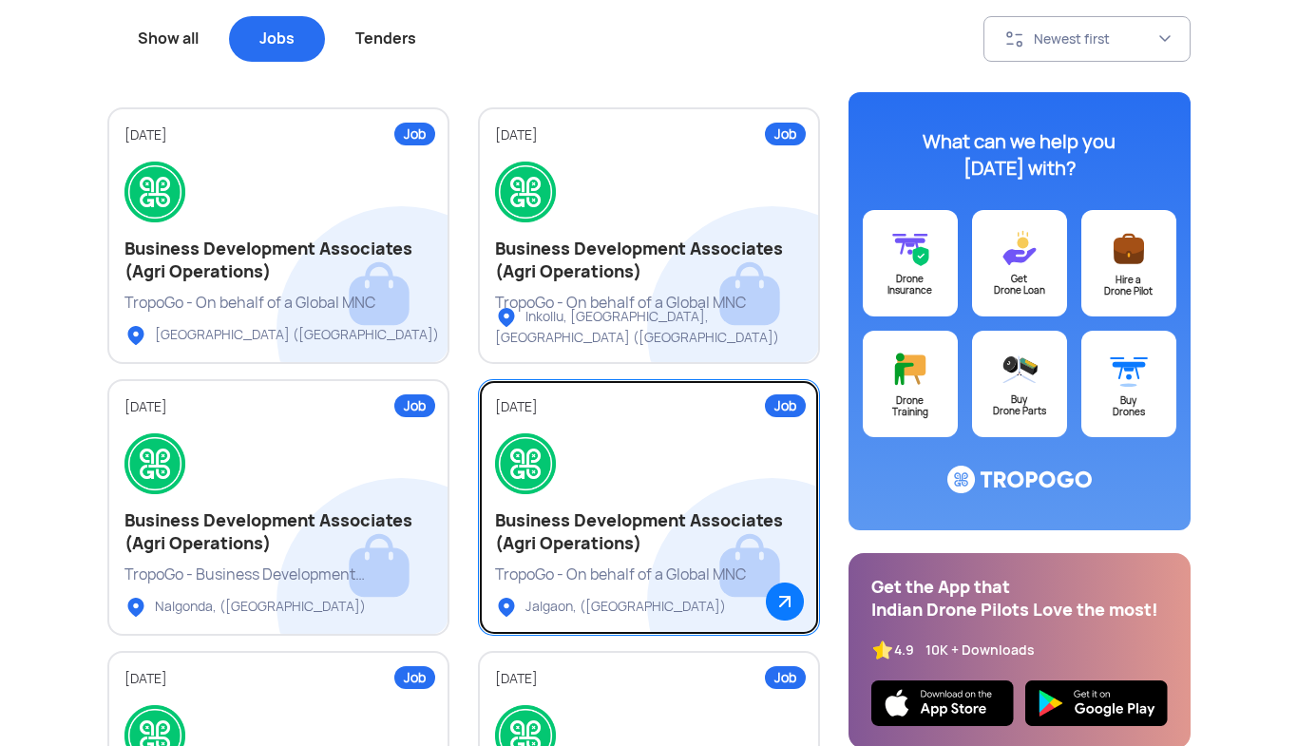
click at [681, 501] on link "Job 05 Sep 2025 Business Development Associates (Agri Operations) TropoGo - On …" at bounding box center [649, 507] width 342 height 257
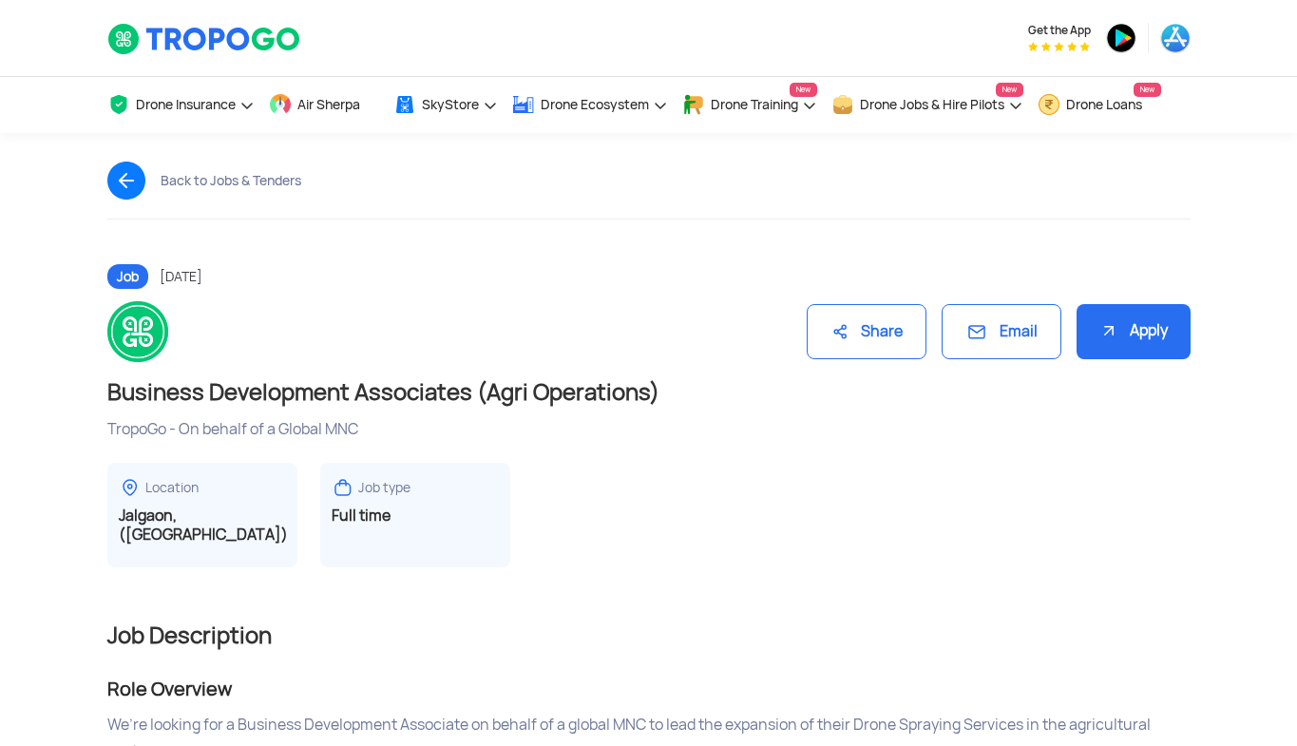
click at [120, 173] on img at bounding box center [133, 181] width 53 height 38
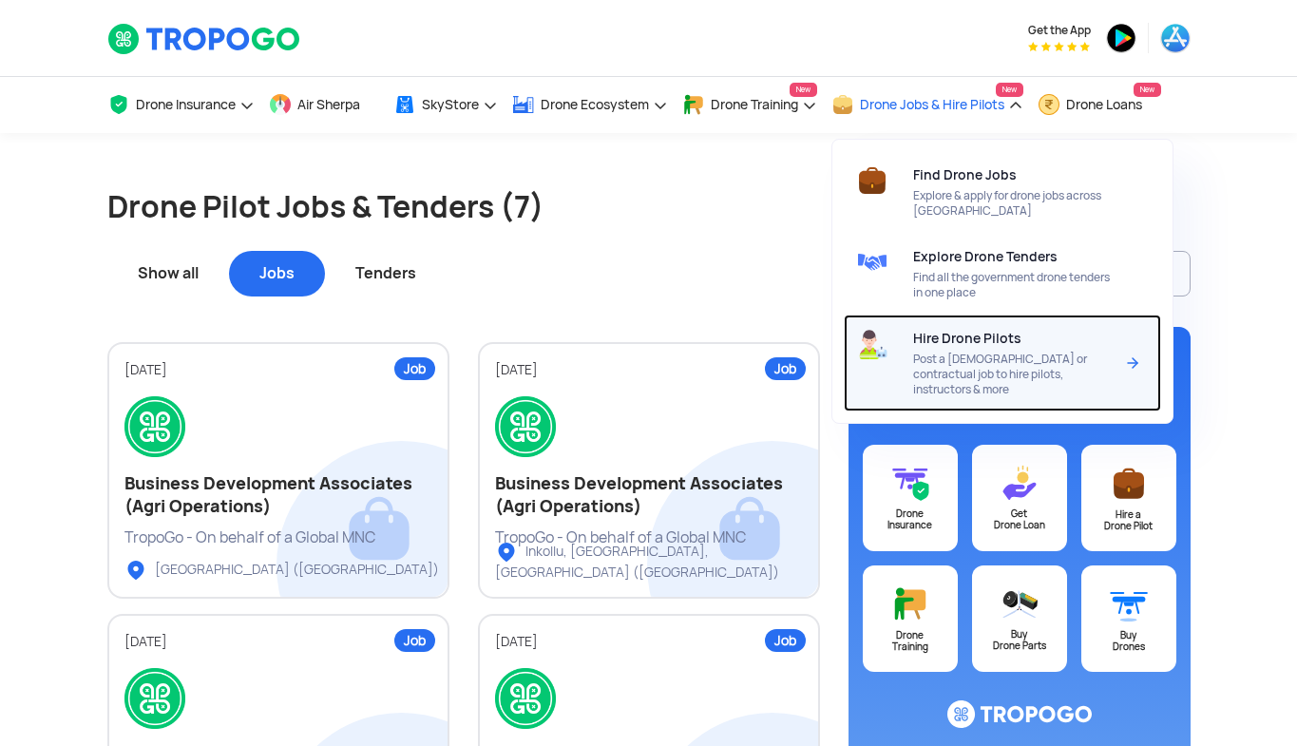
click at [978, 362] on span "Post a [DEMOGRAPHIC_DATA] or contractual job to hire pilots, instructors & more" at bounding box center [1013, 375] width 201 height 46
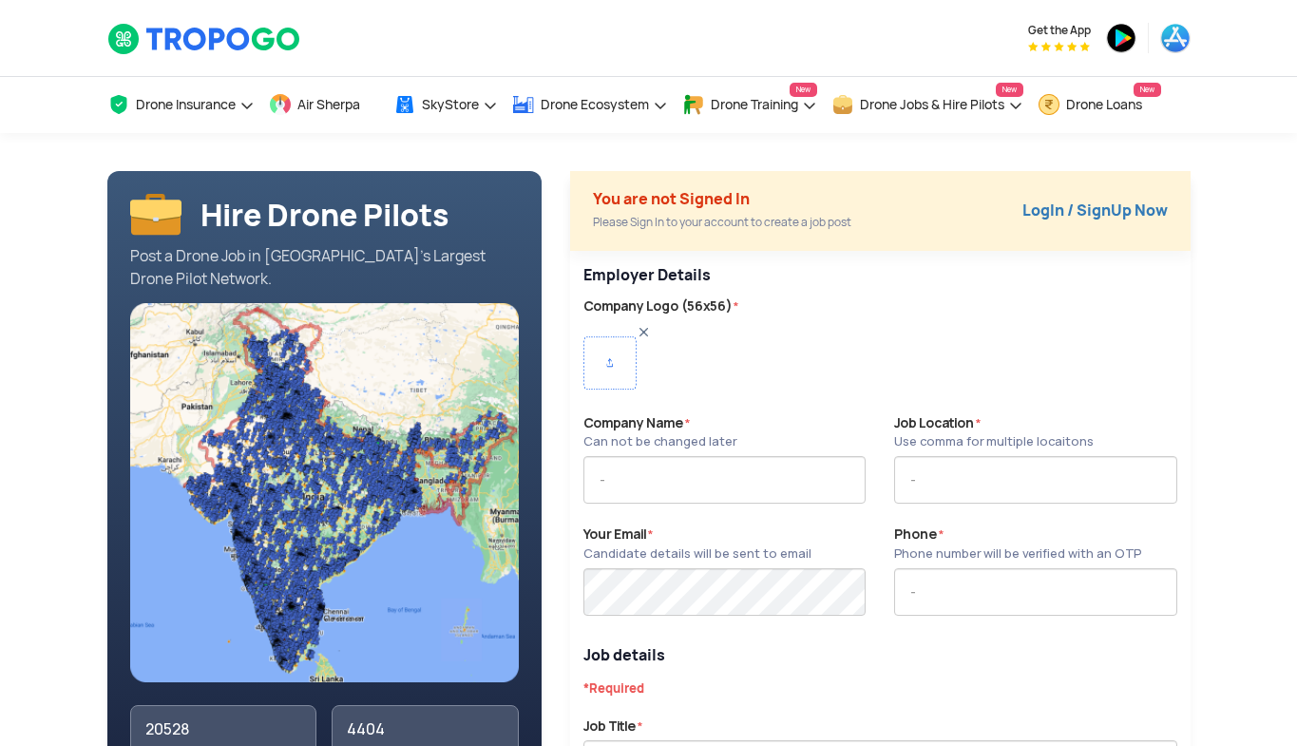
type input "9945231308"
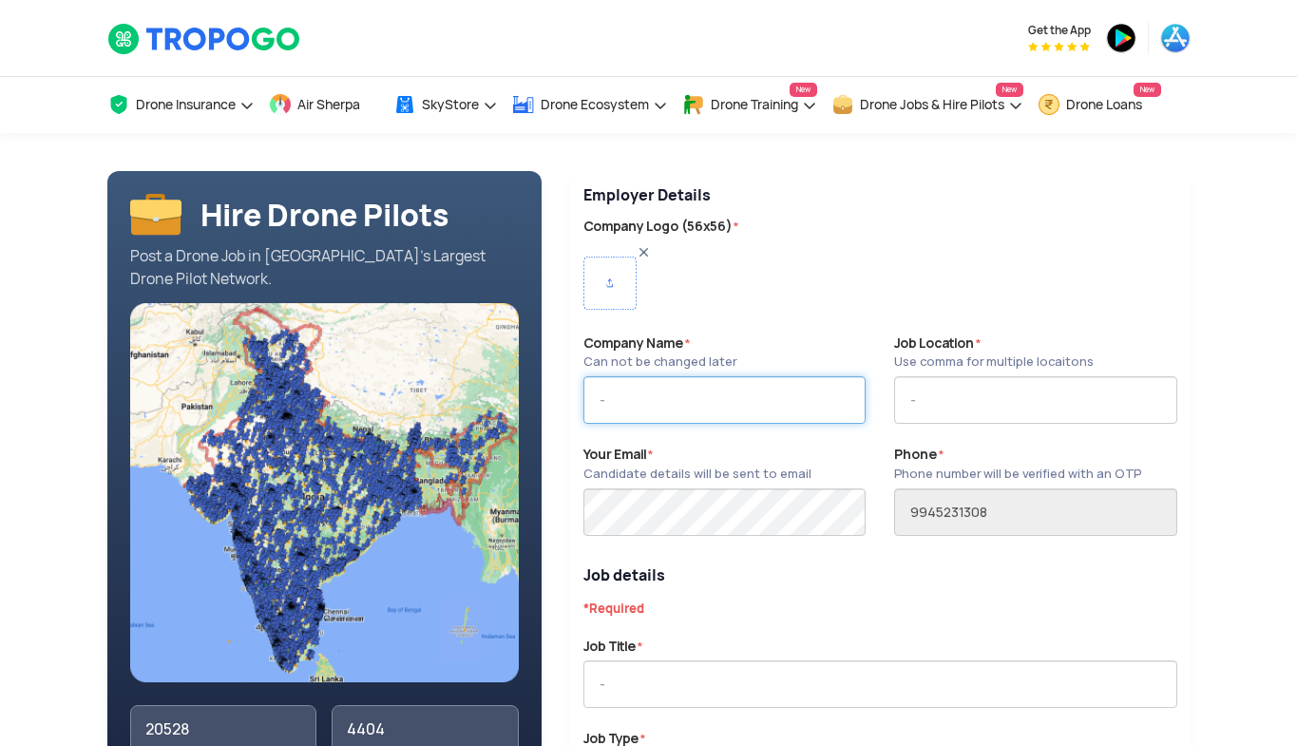
click at [797, 400] on input "text" at bounding box center [725, 400] width 282 height 48
type input "Tropo Works"
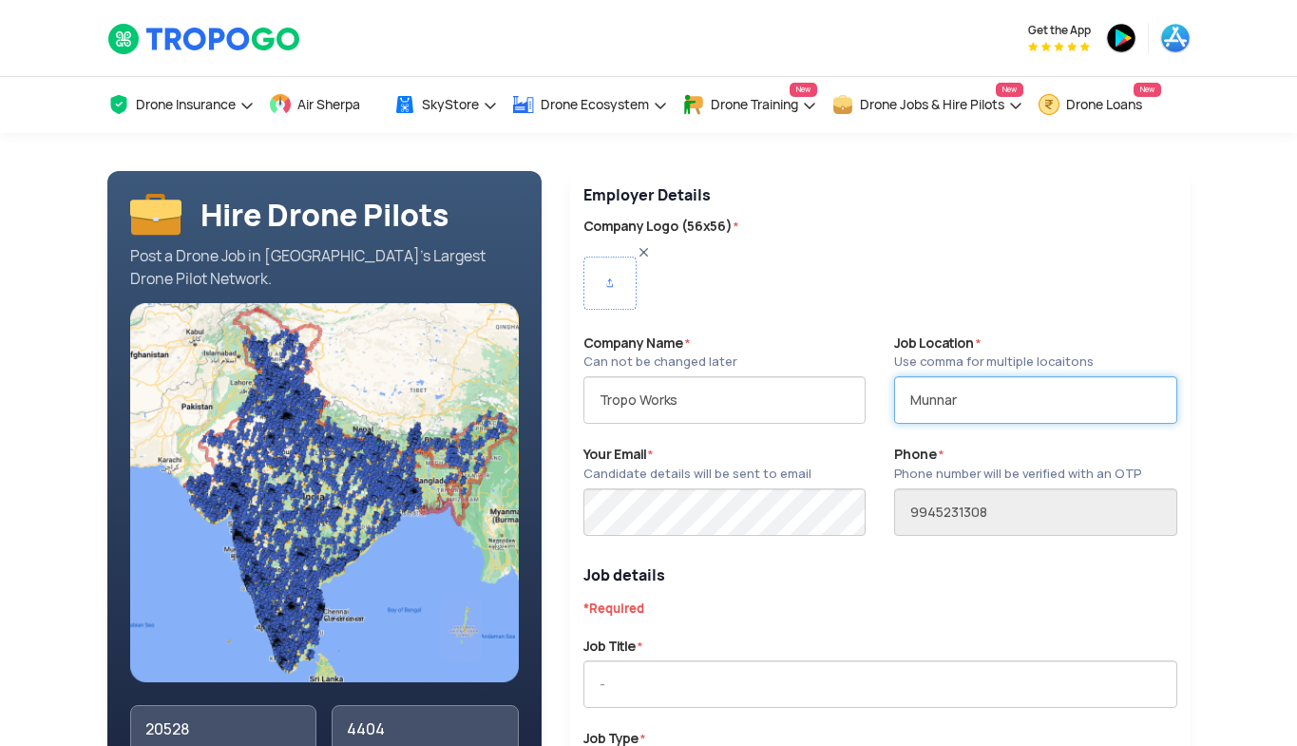
type input "Munnar"
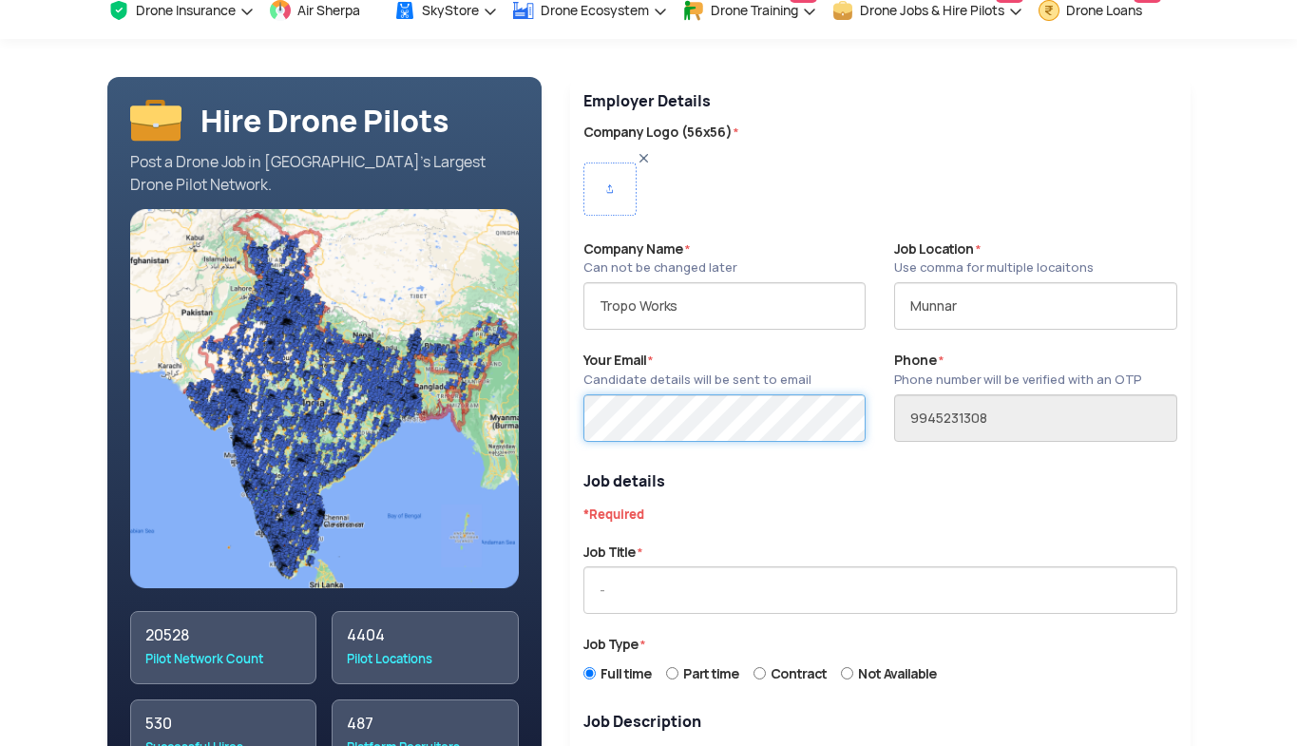
scroll to position [96, 0]
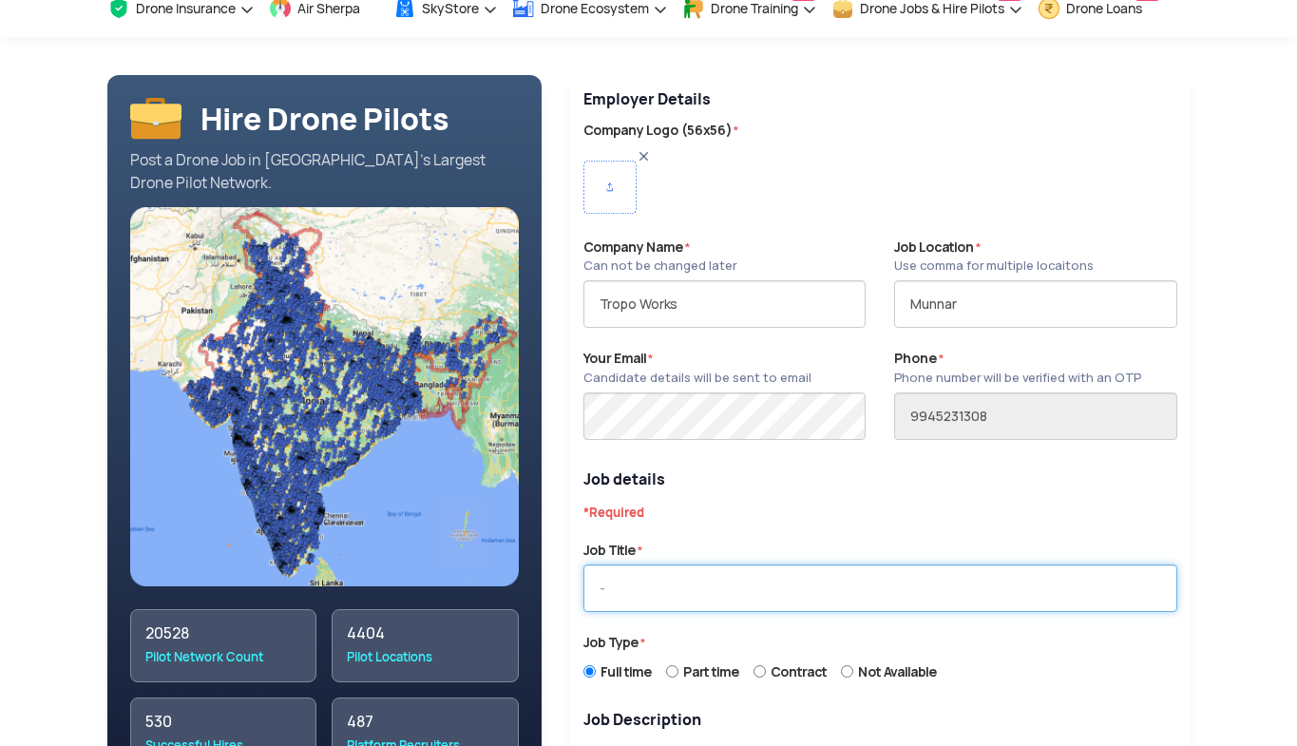
click at [864, 588] on input "text" at bounding box center [881, 589] width 594 height 48
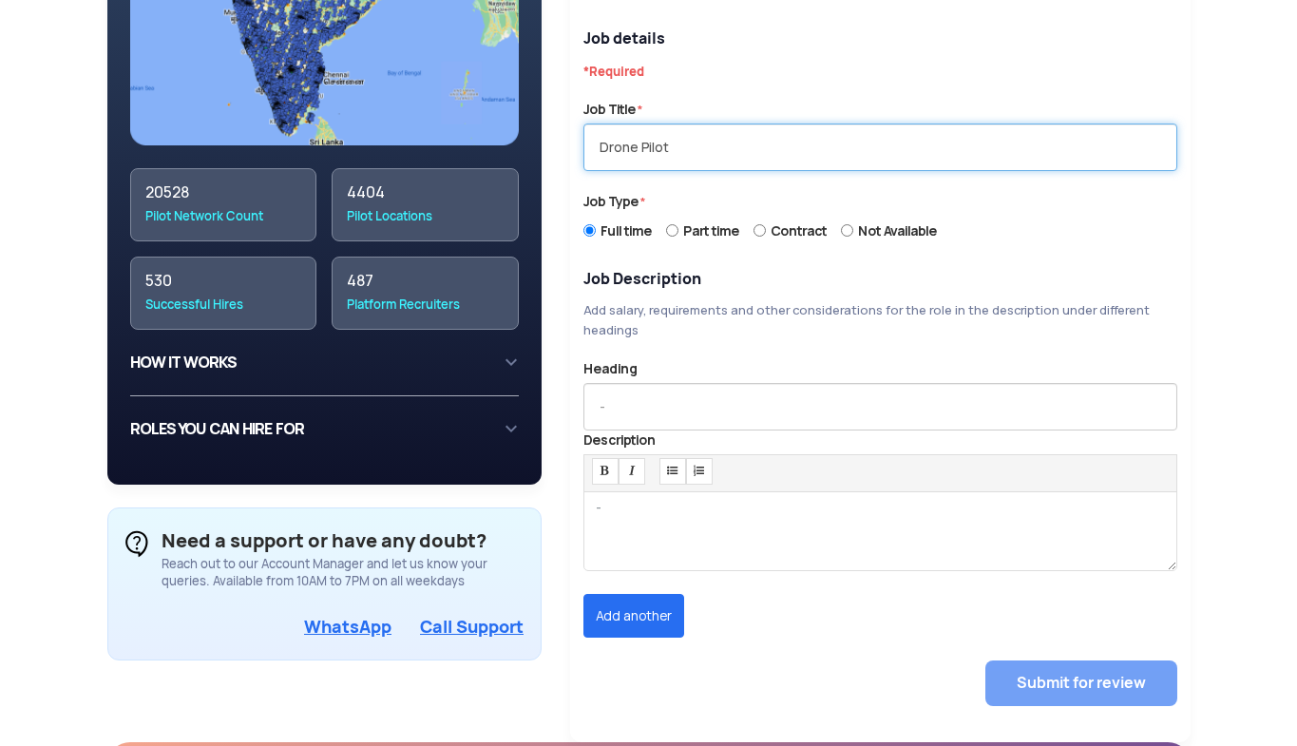
scroll to position [541, 0]
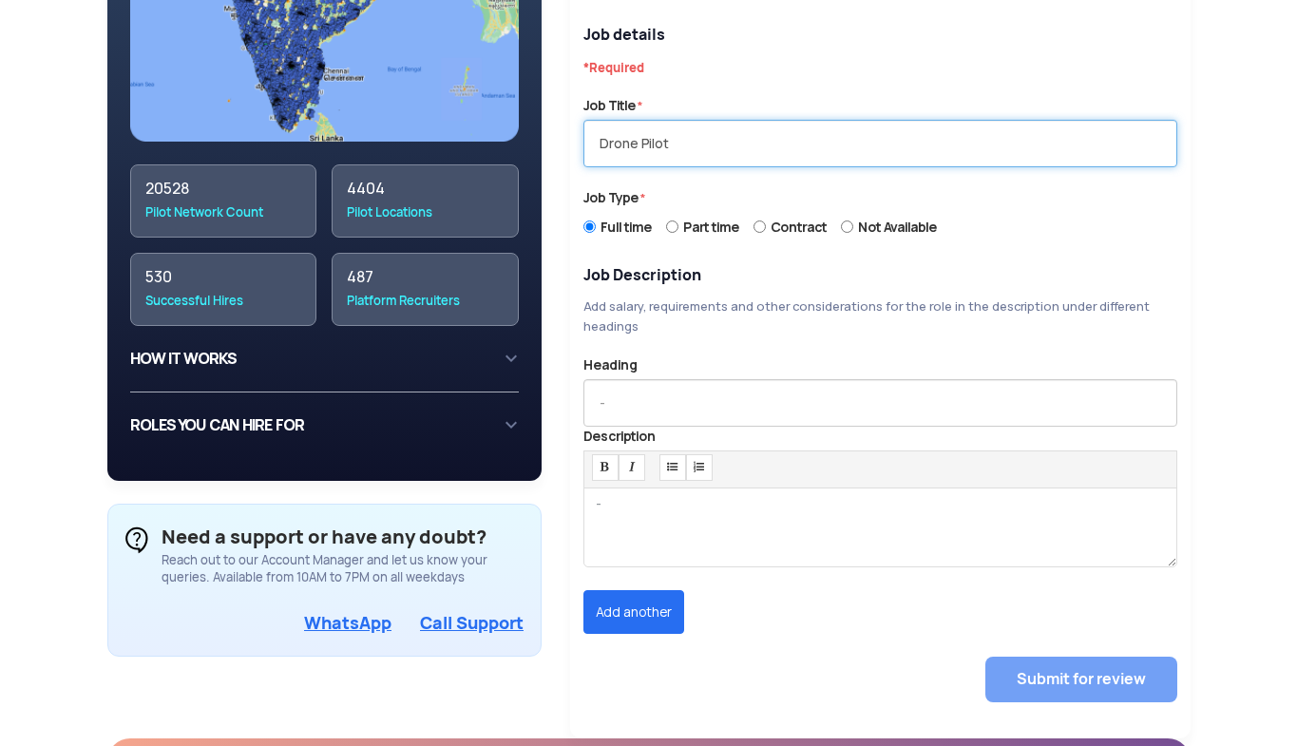
type input "Drone Pilot"
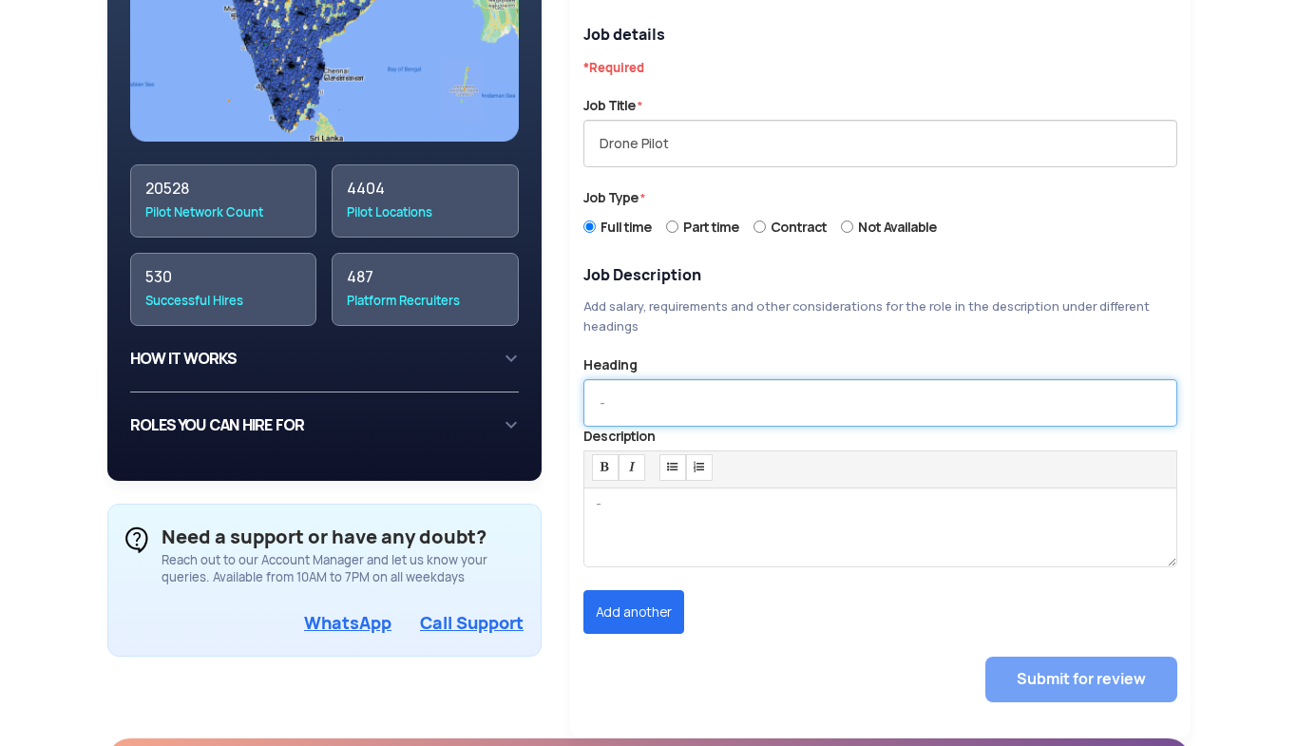
click at [707, 402] on input "text" at bounding box center [881, 403] width 594 height 48
type input "D"
paste input "Picturesque"
type input "Work at a Picturesque Hillstation"
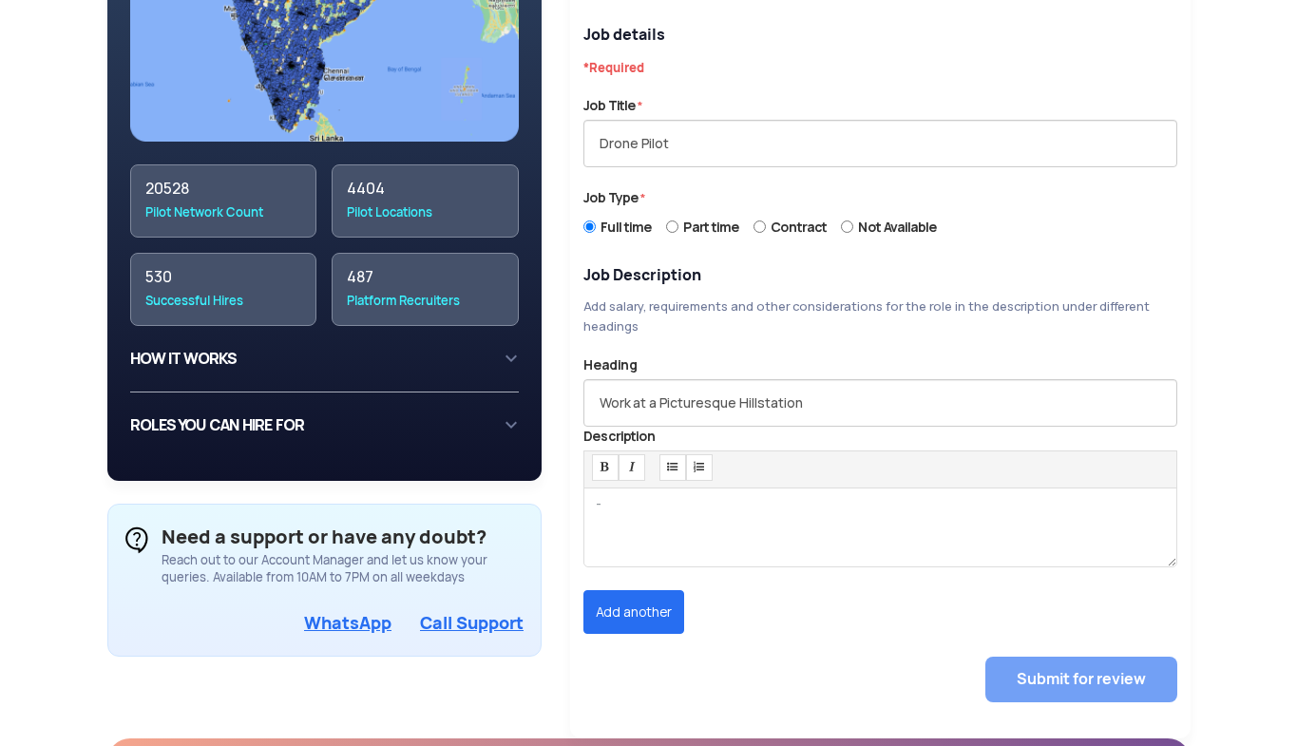
paste div
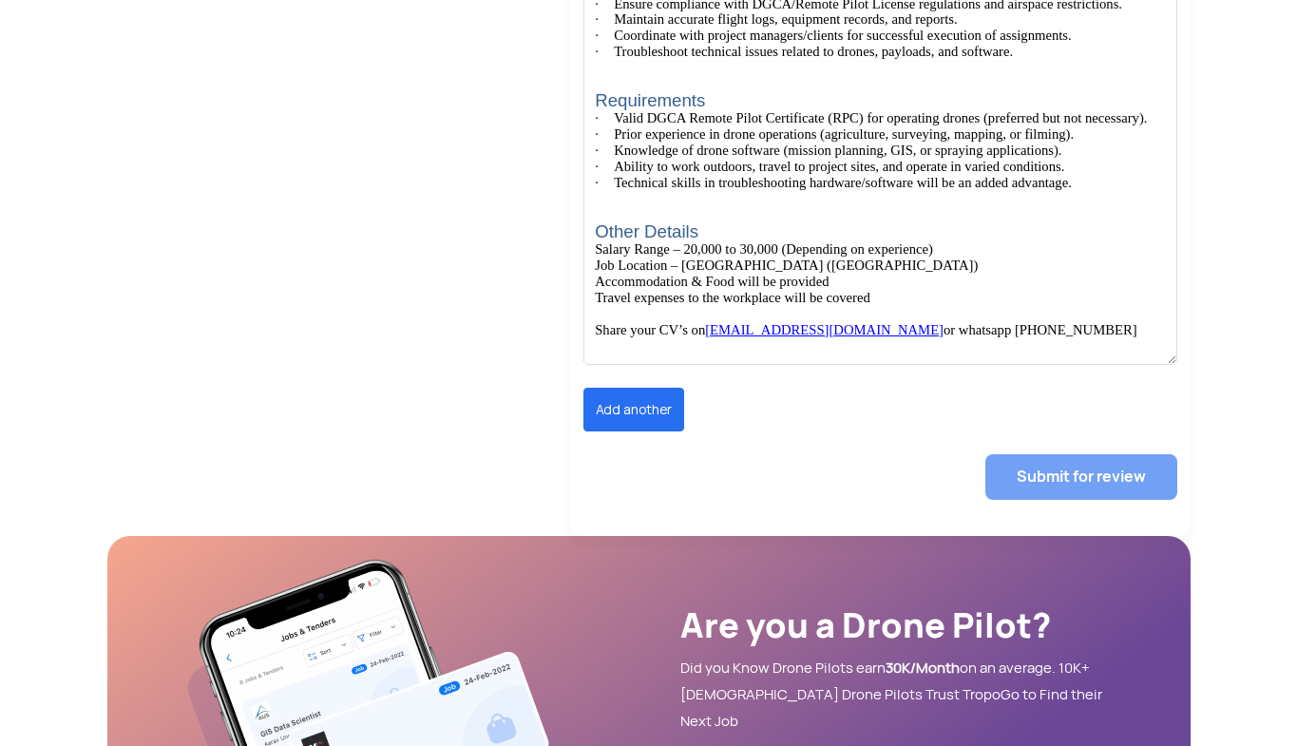
scroll to position [1267, 0]
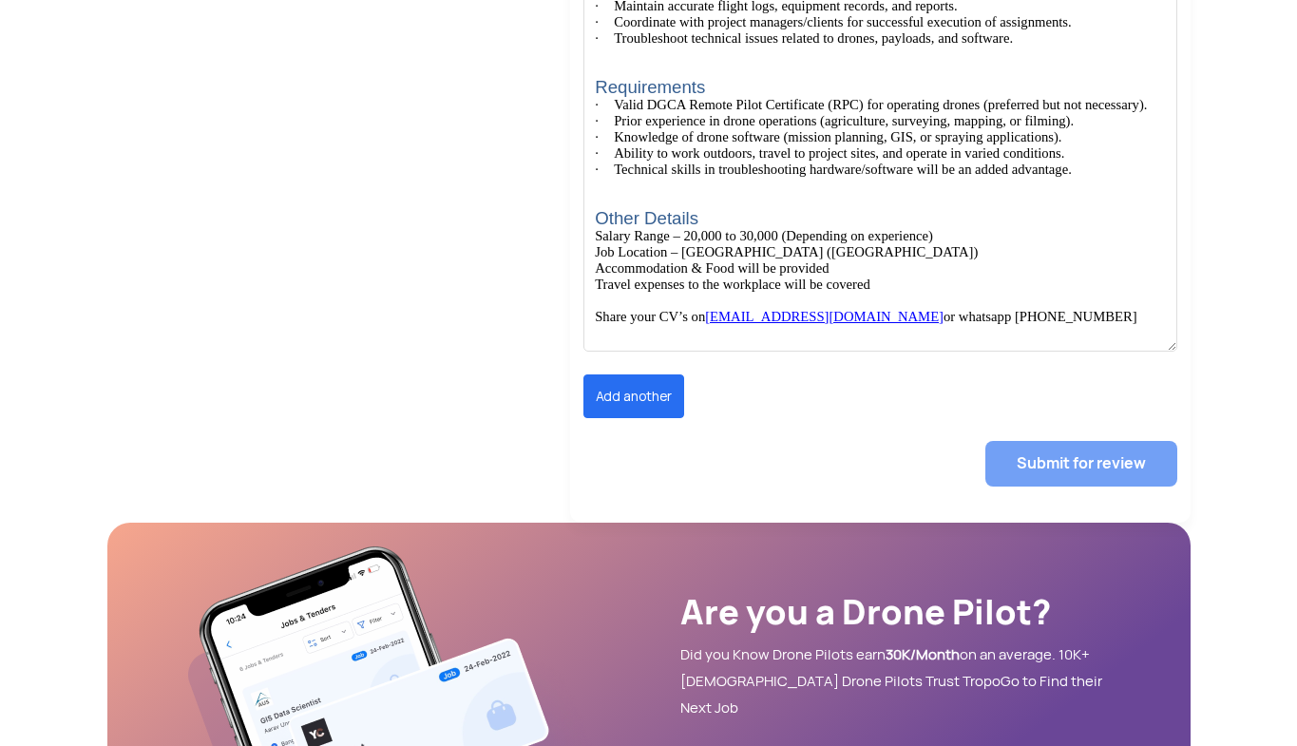
click at [723, 228] on h1 "Other Details" at bounding box center [880, 218] width 570 height 20
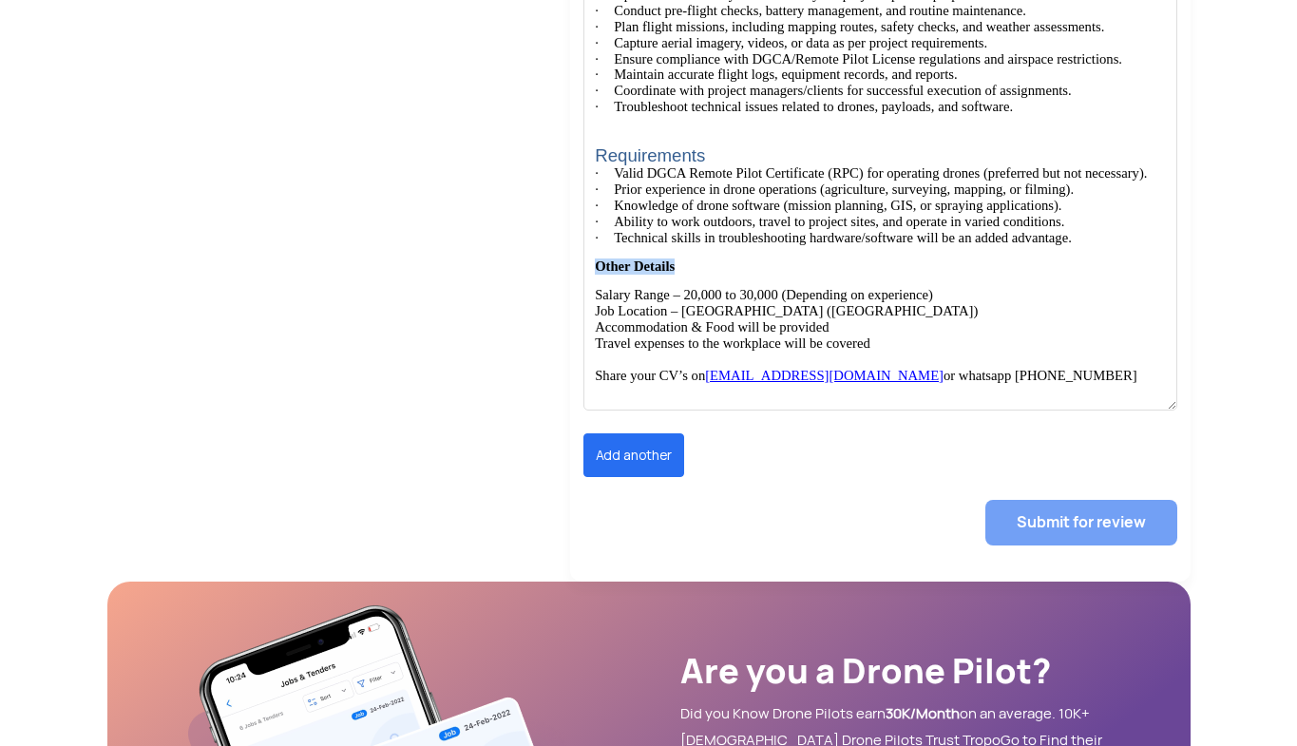
scroll to position [1193, 0]
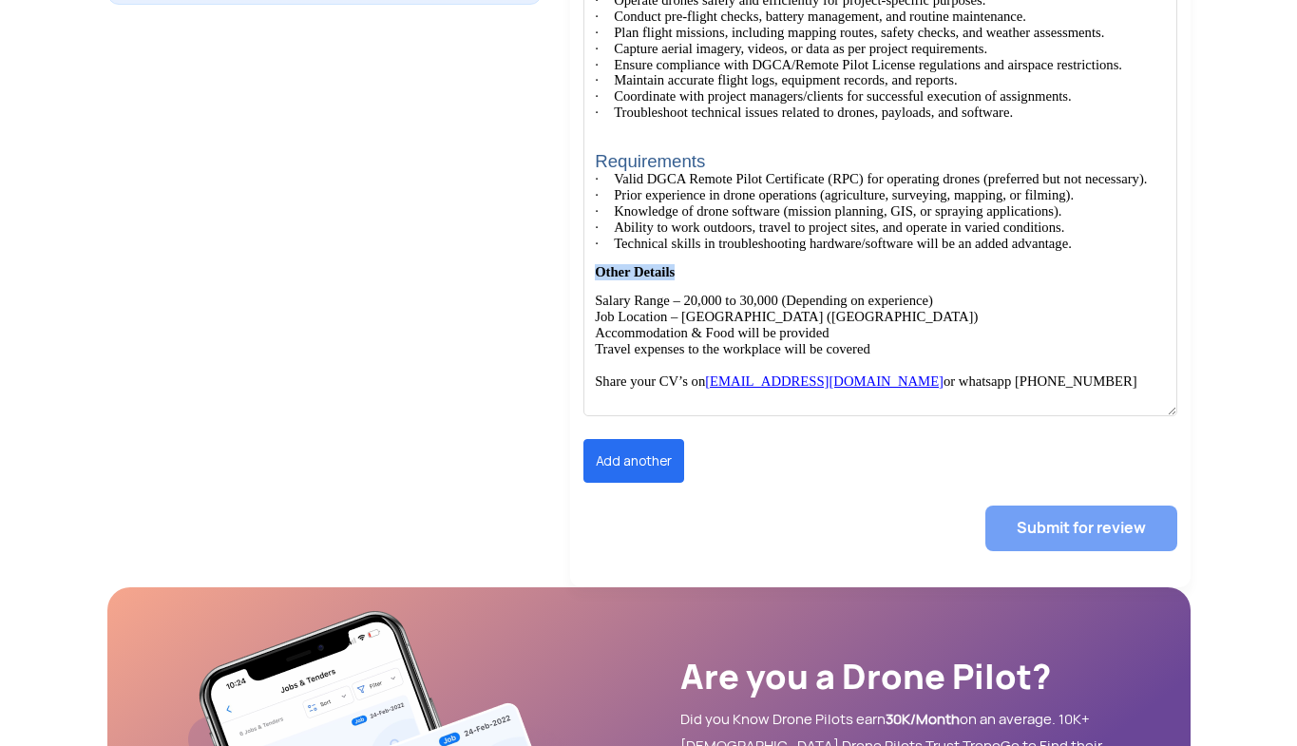
click at [731, 170] on h1 "Requirements" at bounding box center [880, 161] width 570 height 20
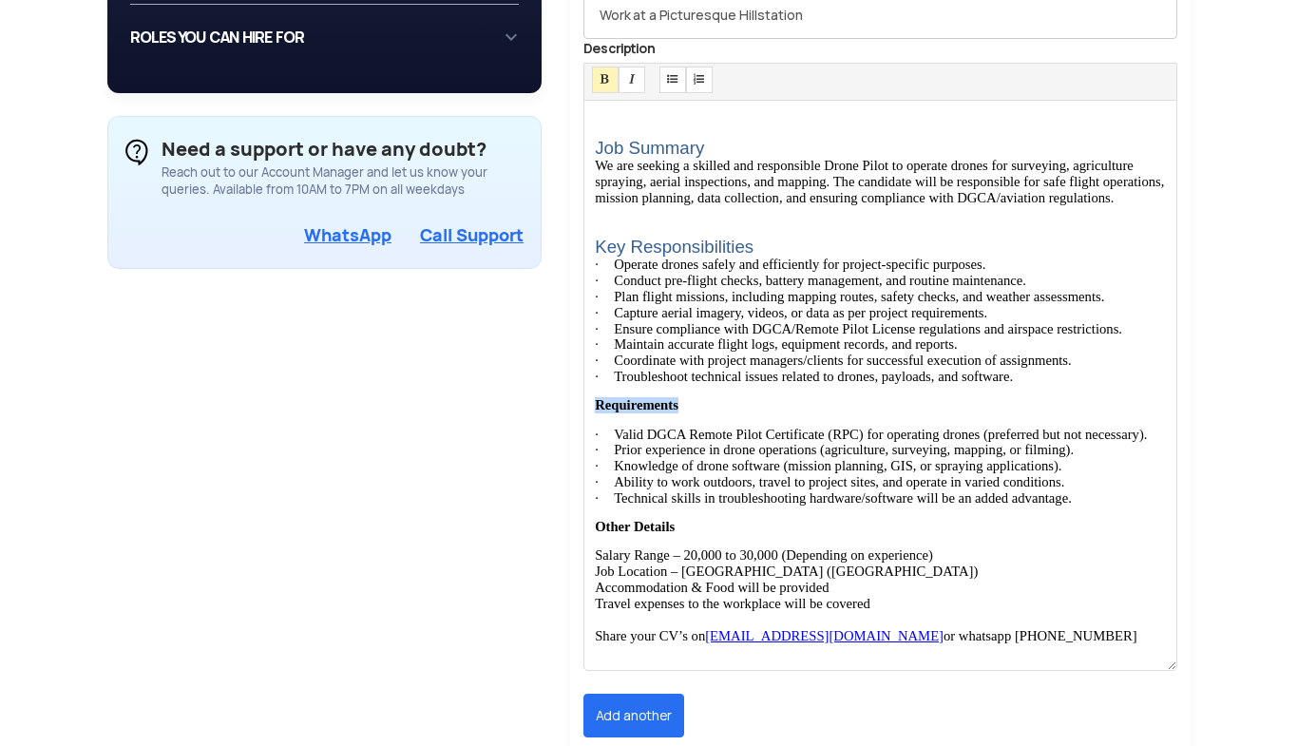
scroll to position [903, 0]
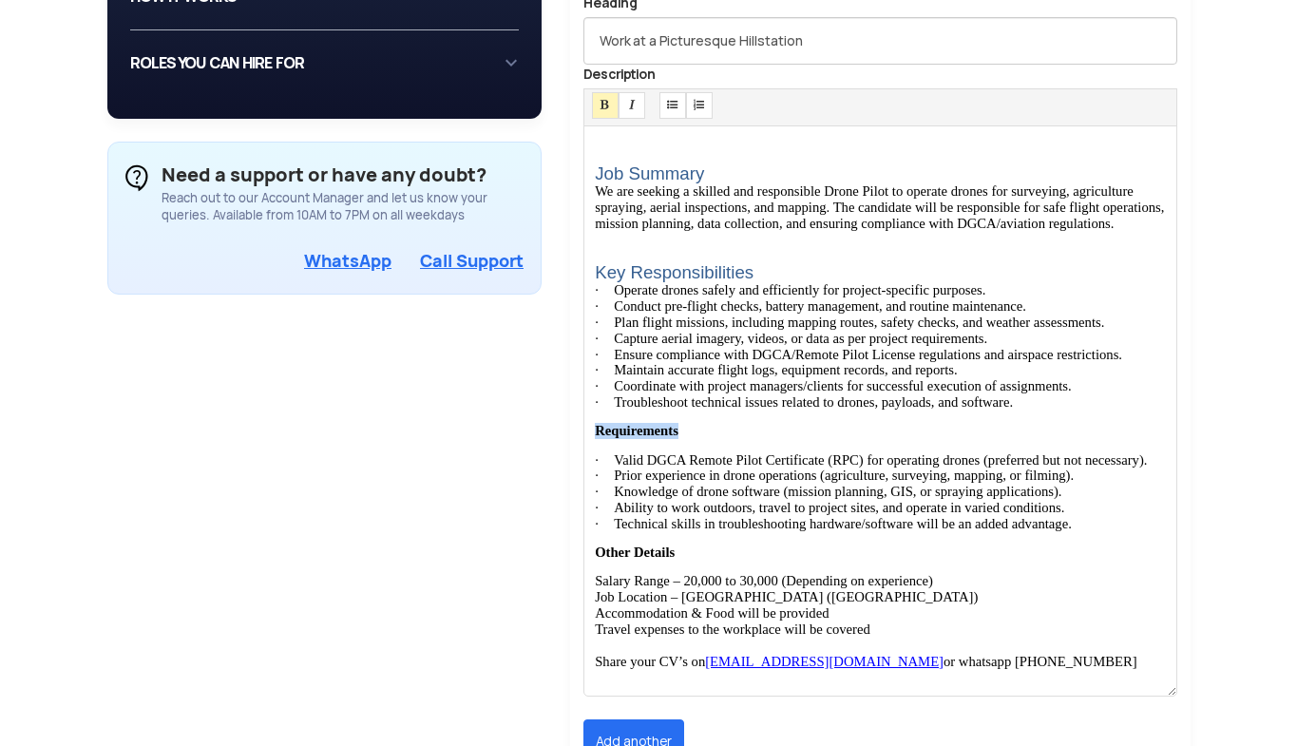
click at [789, 276] on h1 "Key Responsibilities" at bounding box center [880, 272] width 570 height 20
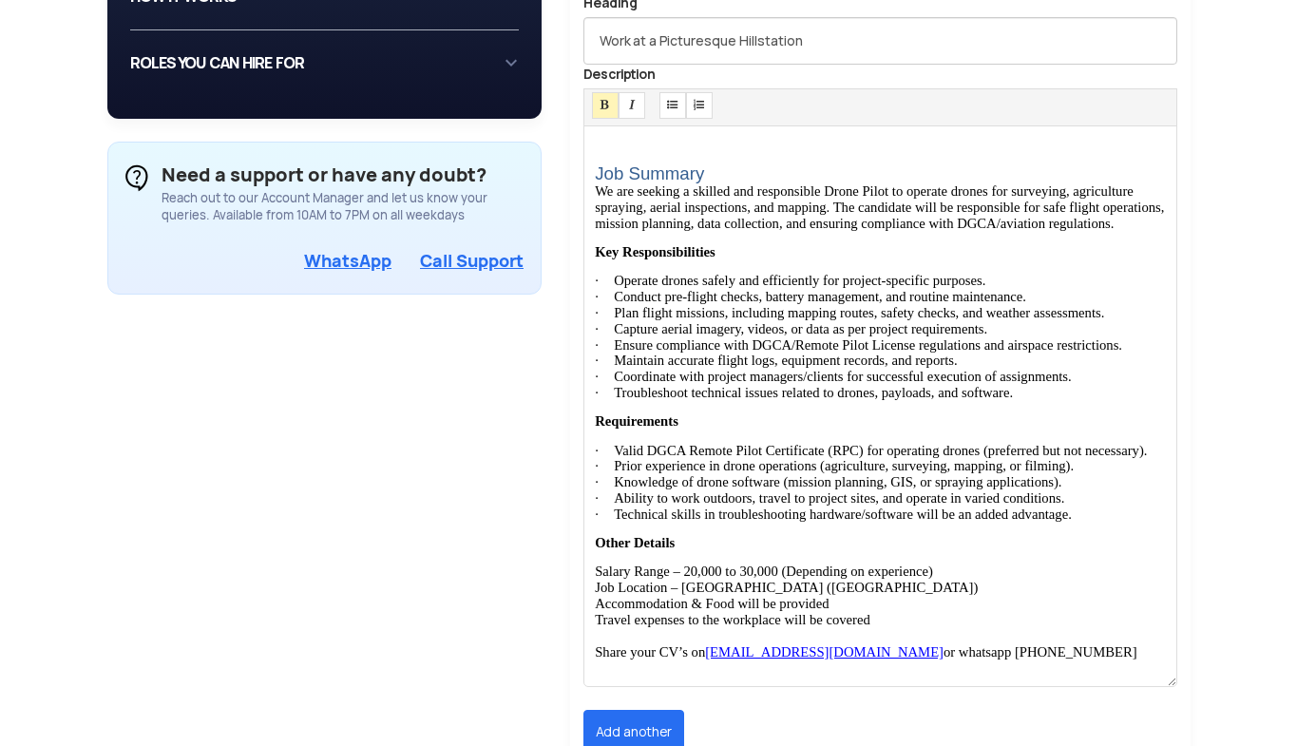
click at [721, 170] on h1 "Job Summary" at bounding box center [880, 173] width 570 height 20
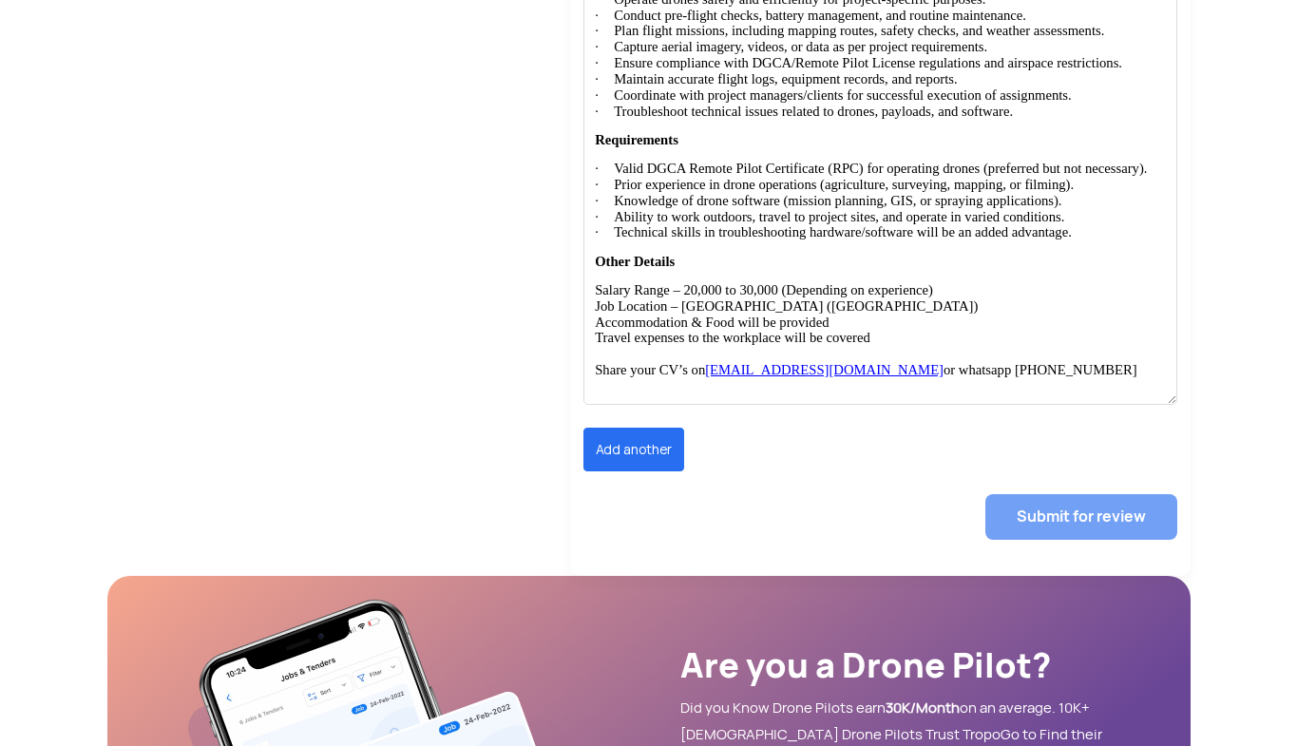
scroll to position [1219, 0]
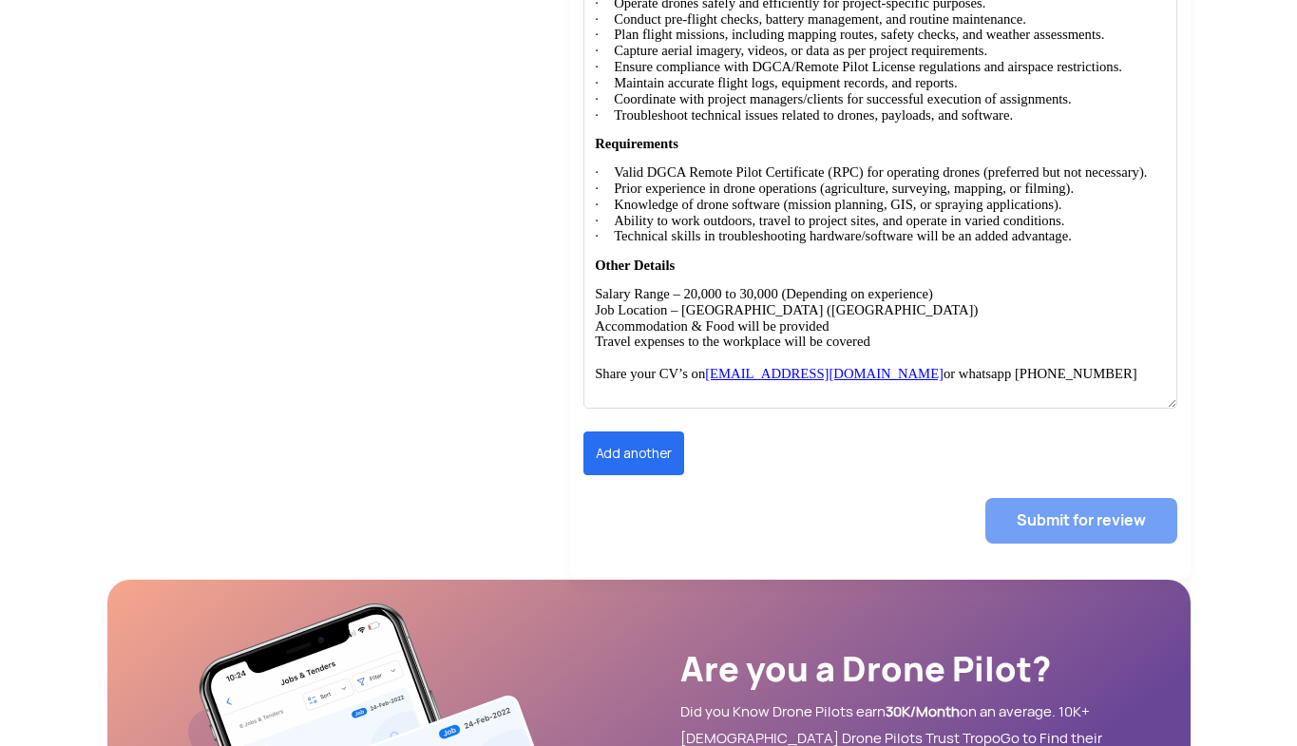
click at [1082, 244] on p "· Technical skills in troubleshooting hardware/software will be an added advant…" at bounding box center [891, 236] width 547 height 16
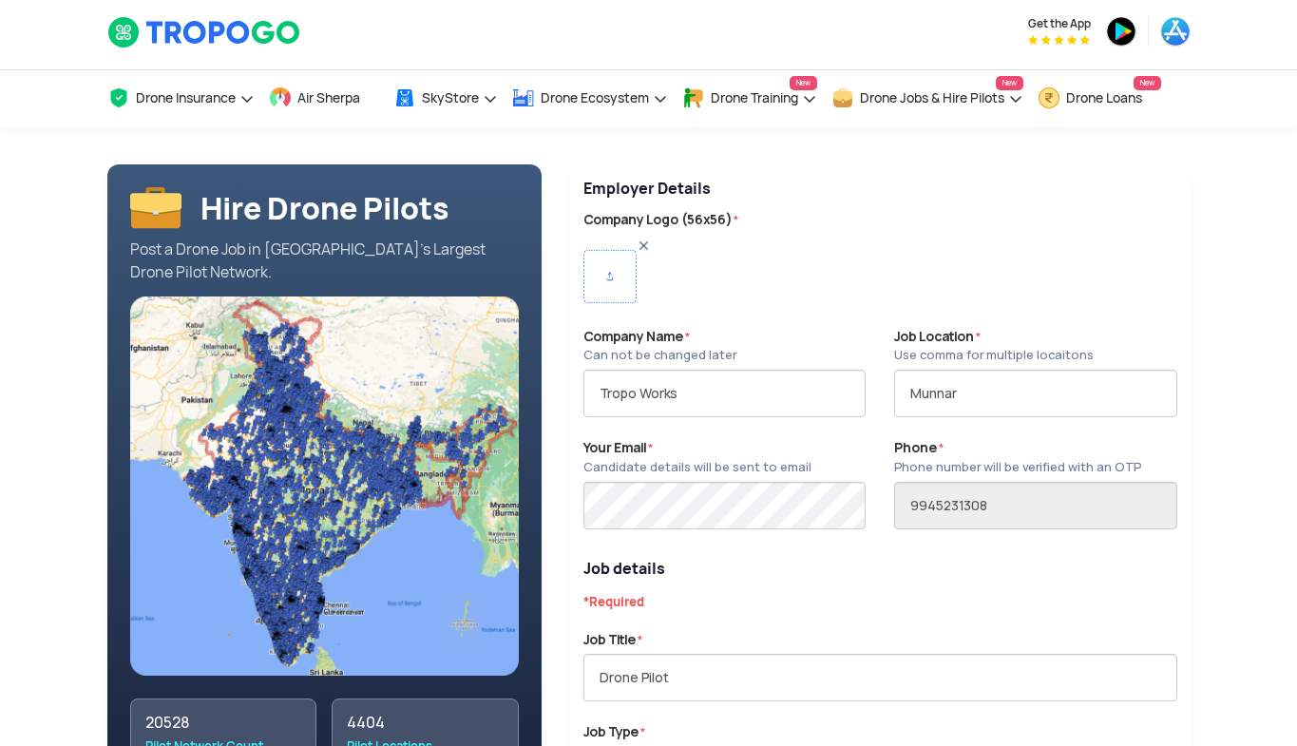
scroll to position [0, 0]
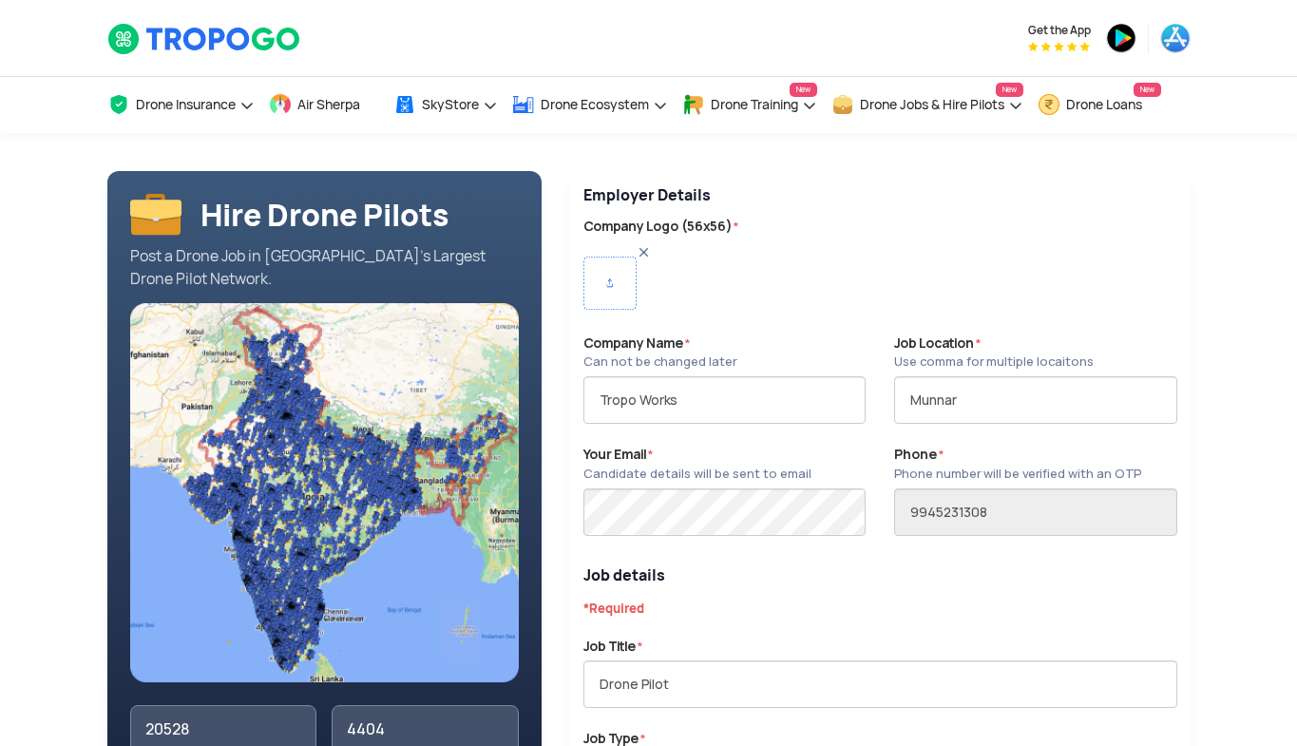
click at [643, 254] on img at bounding box center [644, 252] width 14 height 14
click at [612, 279] on img at bounding box center [610, 283] width 53 height 53
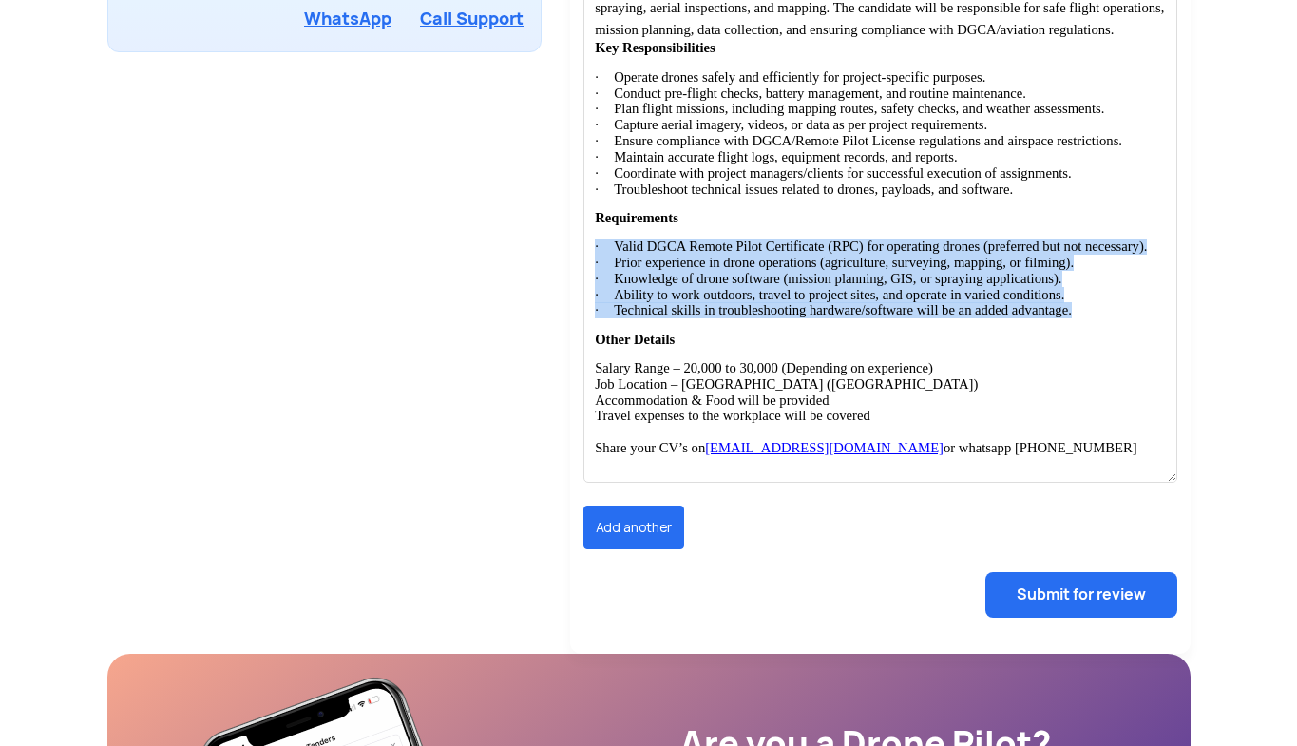
scroll to position [1147, 0]
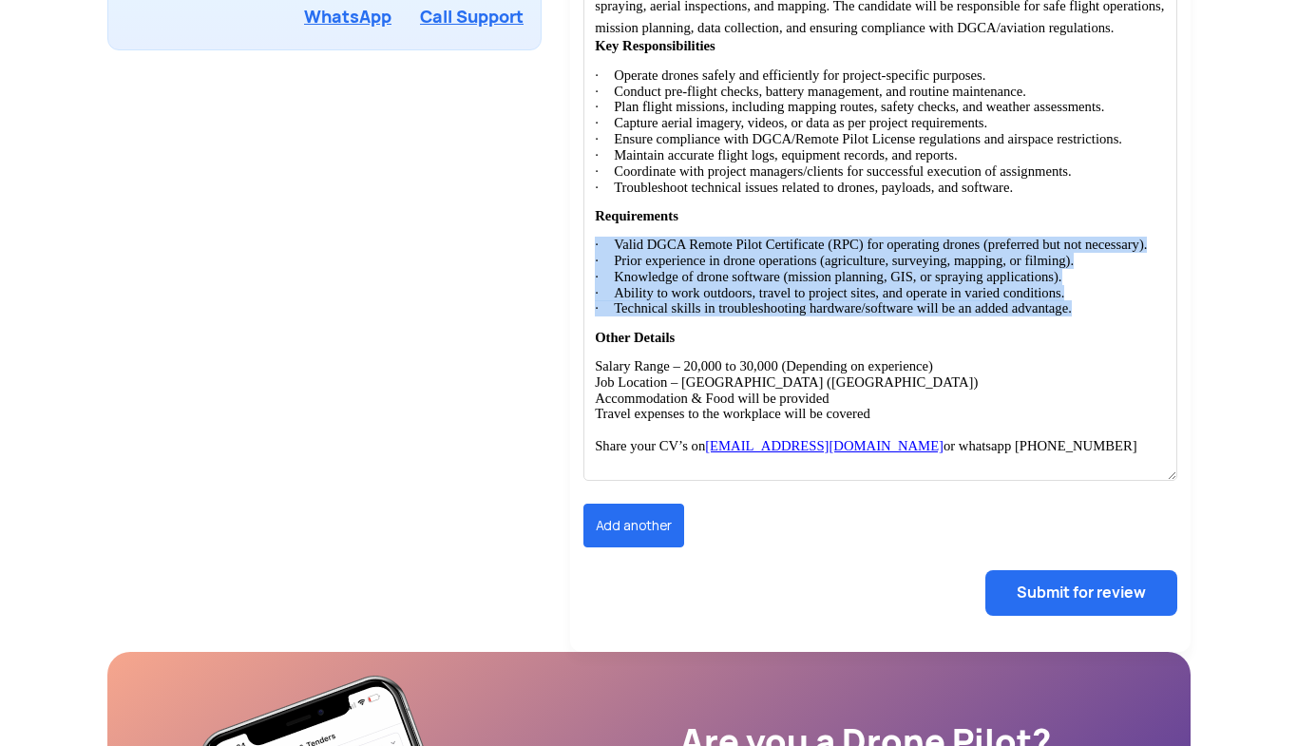
click at [944, 576] on div "Submit for review" at bounding box center [881, 592] width 594 height 91
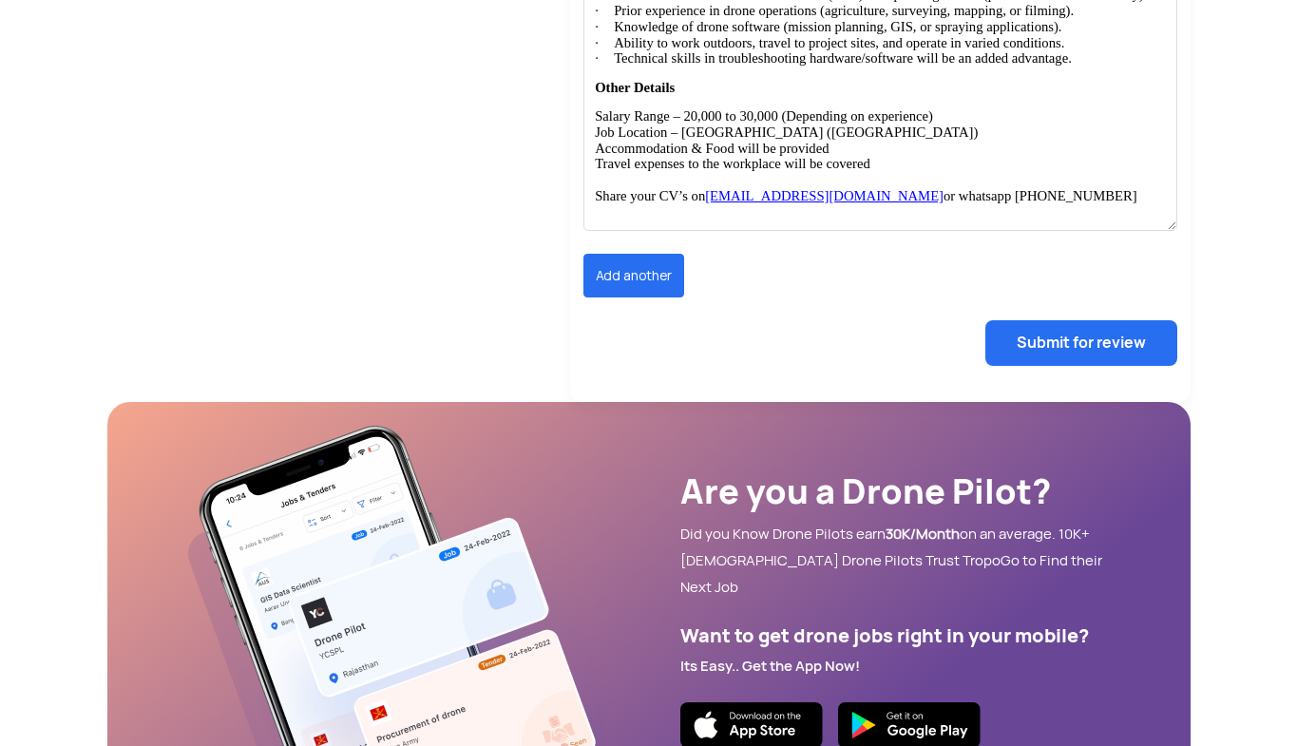
scroll to position [1494, 0]
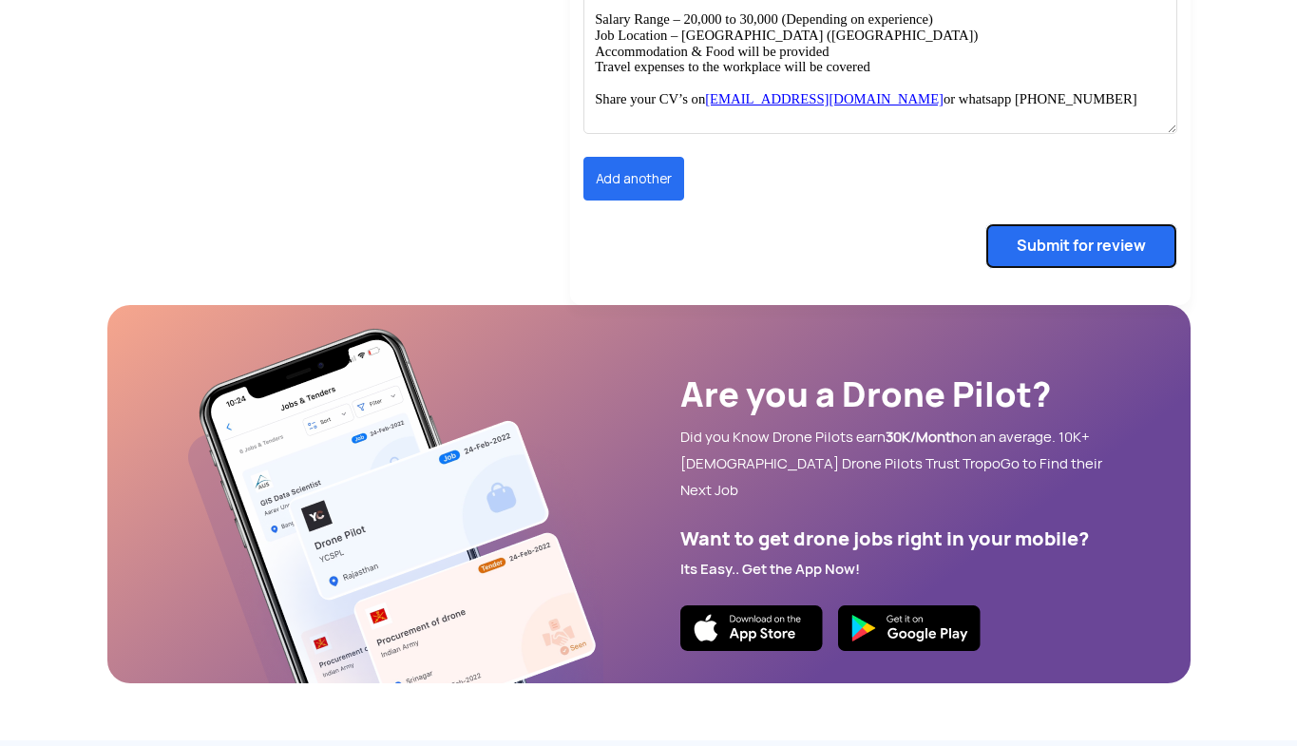
click at [1070, 269] on button "Submit for review" at bounding box center [1082, 246] width 192 height 46
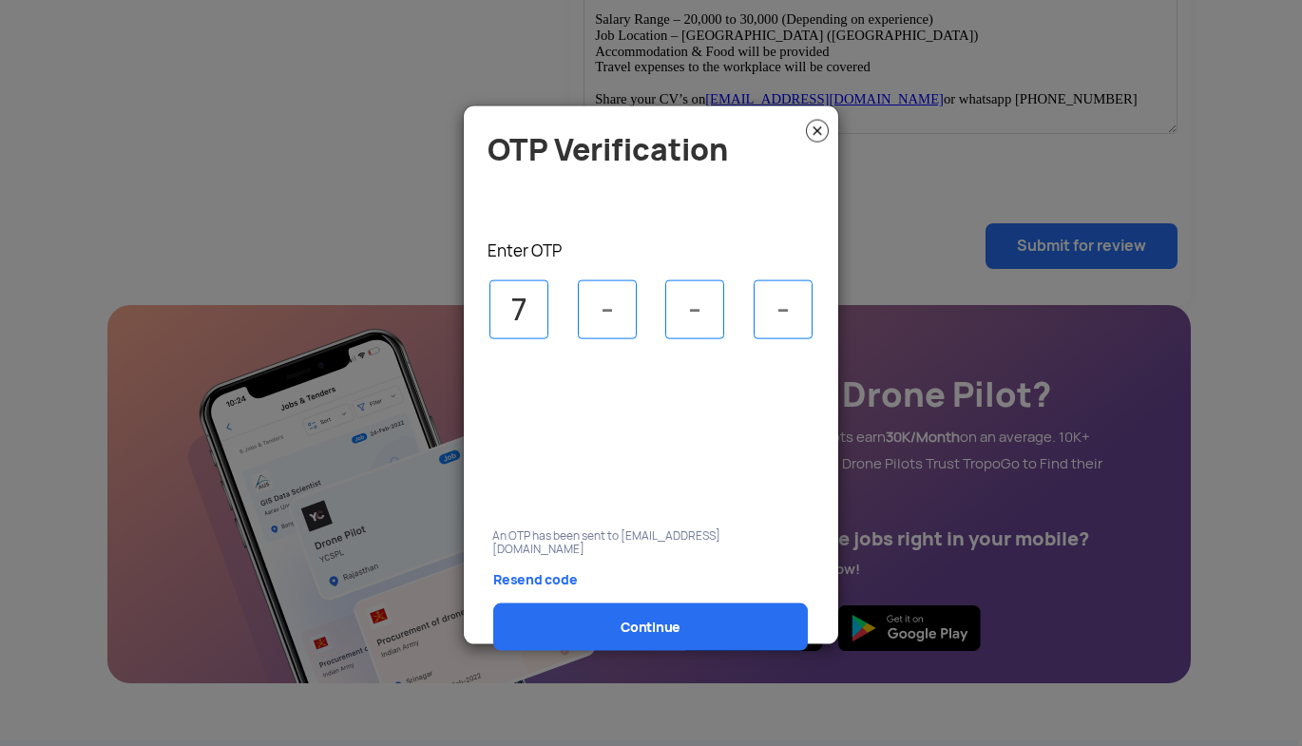
type input "7"
type input "0"
type input "1"
type input "2"
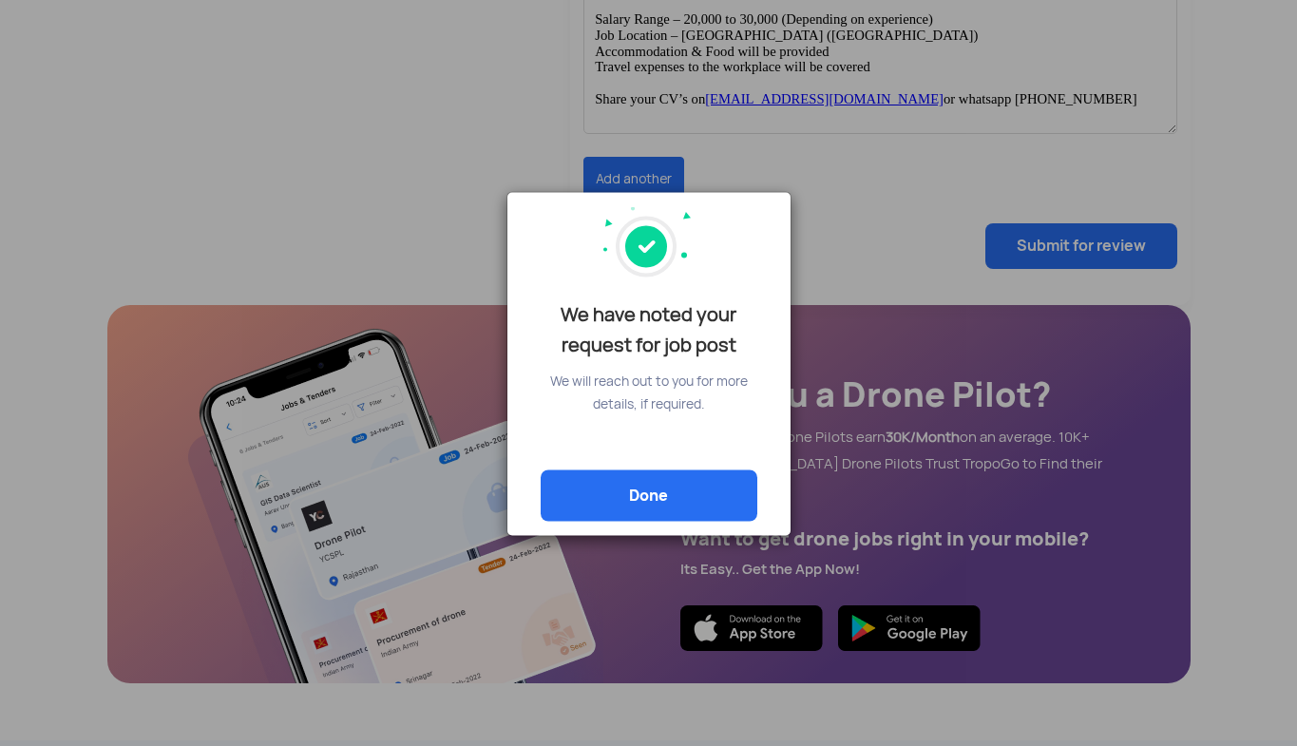
click at [712, 485] on link "Done" at bounding box center [649, 495] width 217 height 51
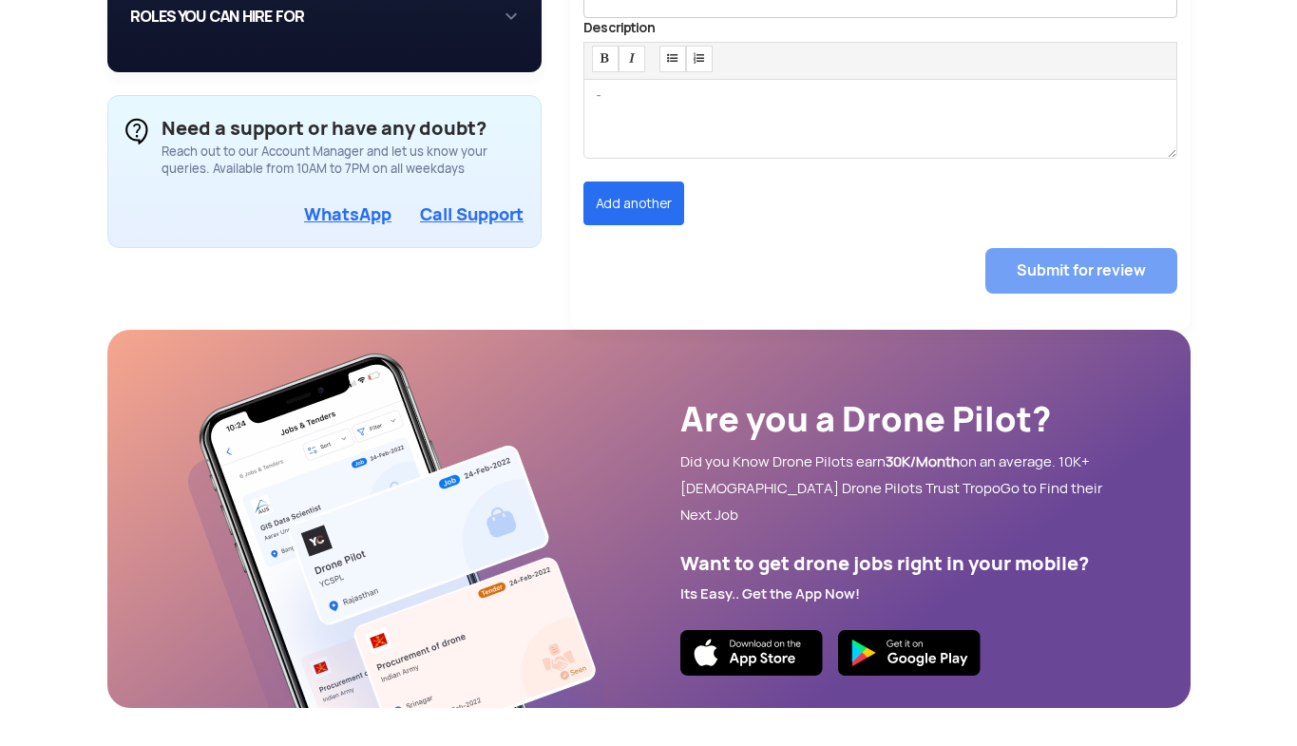
type input "TROPO WORKS"
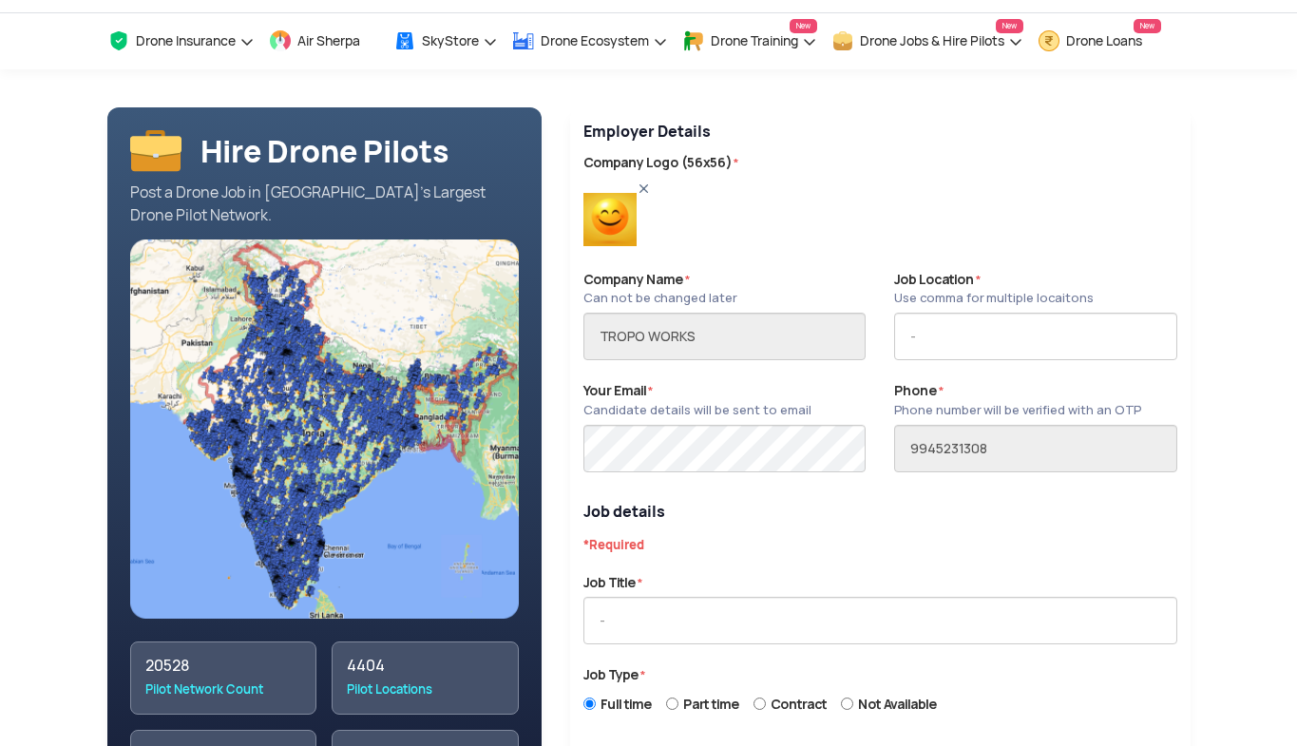
scroll to position [0, 0]
